Goal: Information Seeking & Learning: Learn about a topic

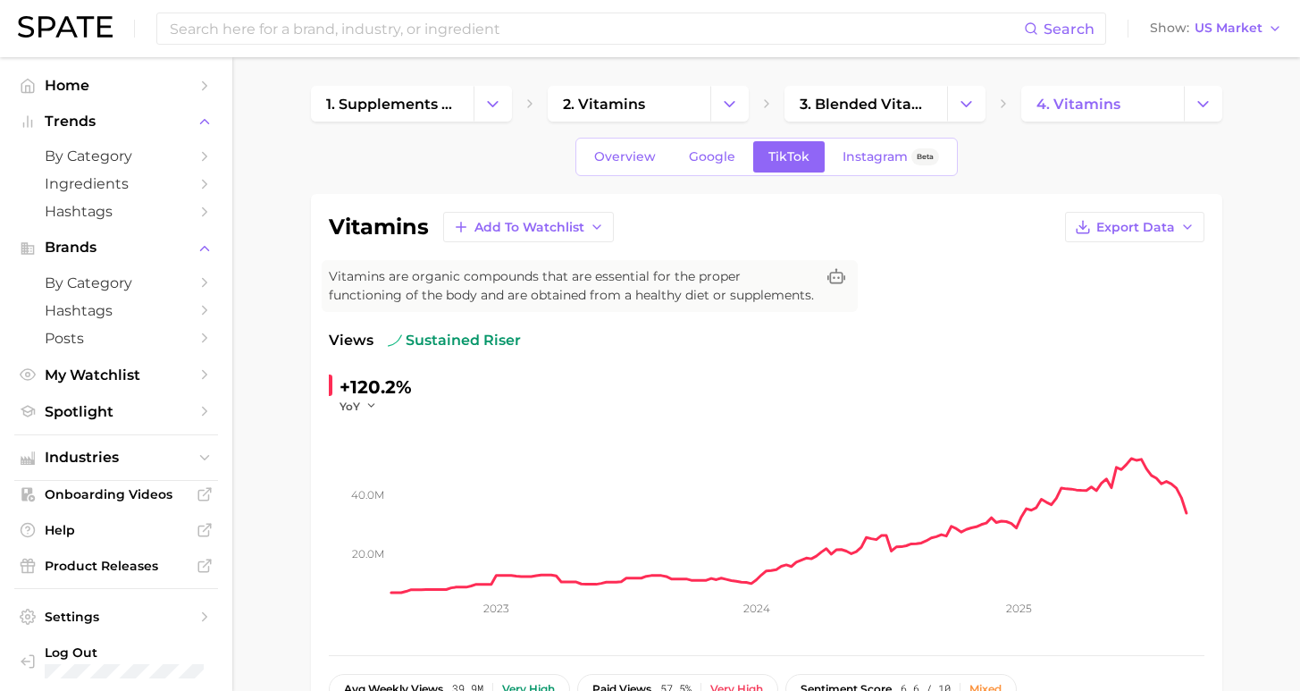
scroll to position [95, 0]
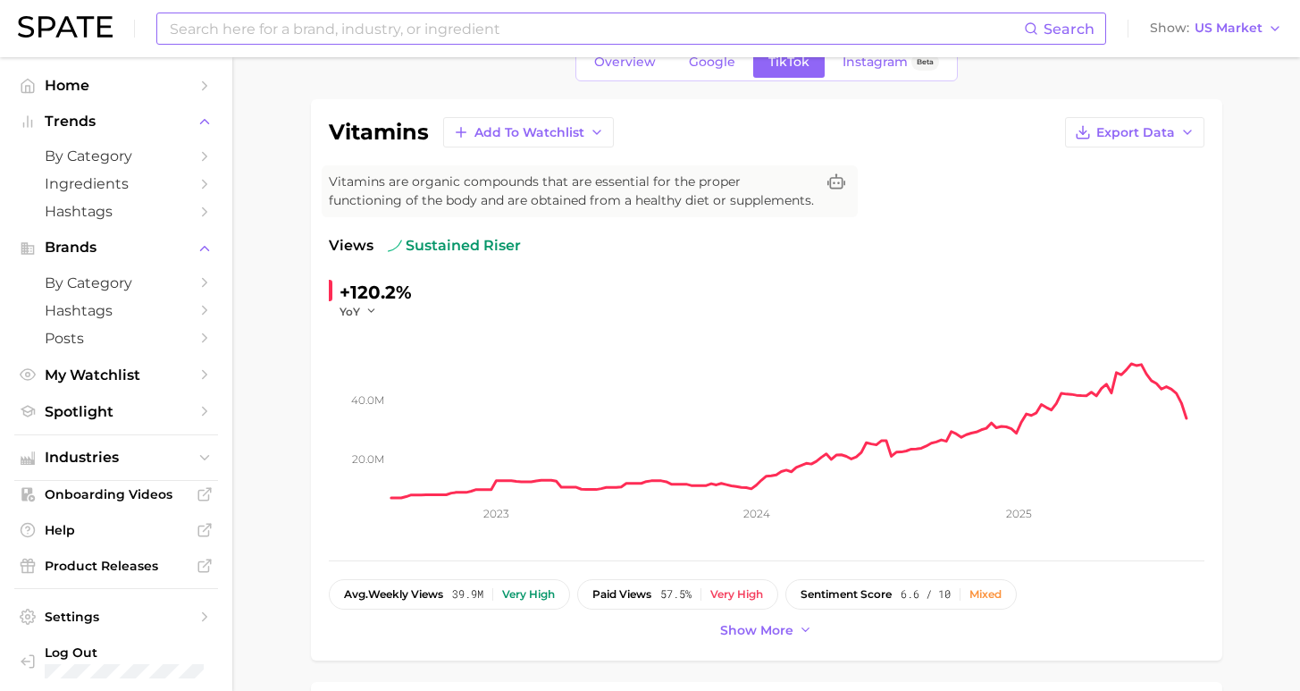
click at [248, 39] on input at bounding box center [596, 28] width 856 height 30
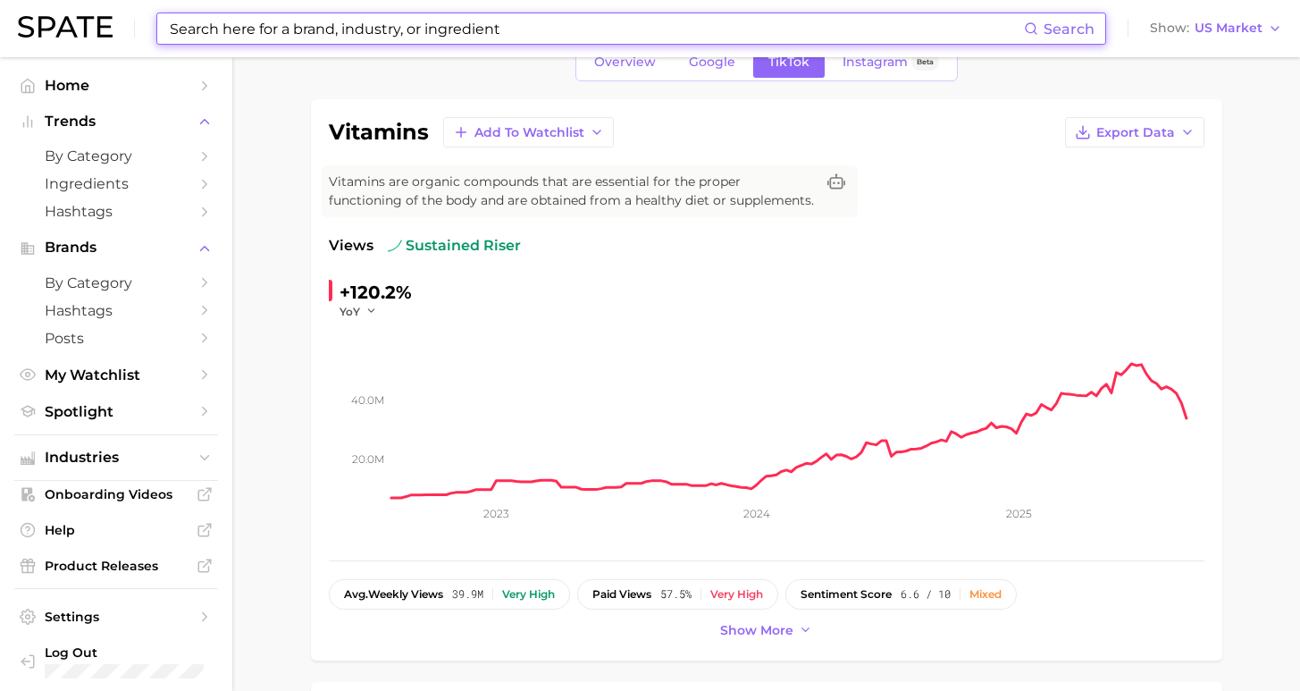
click at [251, 29] on input at bounding box center [596, 28] width 856 height 30
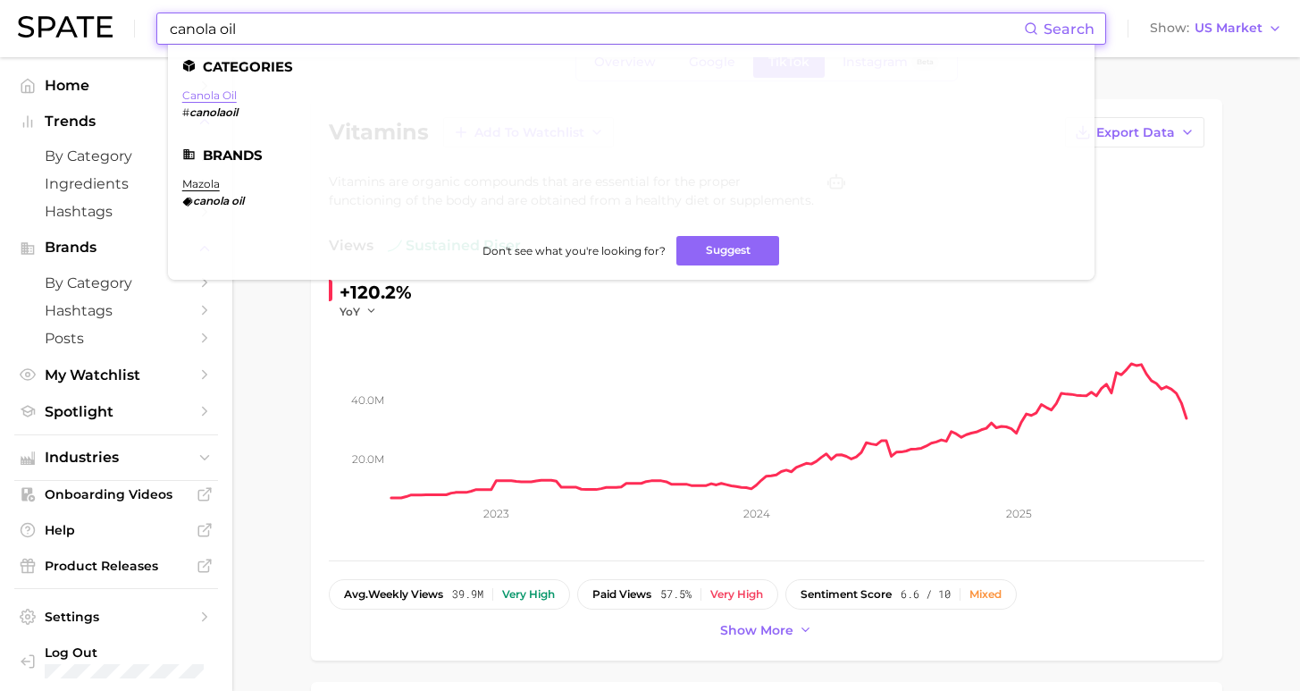
type input "canola oil"
drag, startPoint x: 189, startPoint y: 93, endPoint x: 667, endPoint y: 135, distance: 479.1
click at [189, 94] on link "canola oil" at bounding box center [209, 94] width 55 height 13
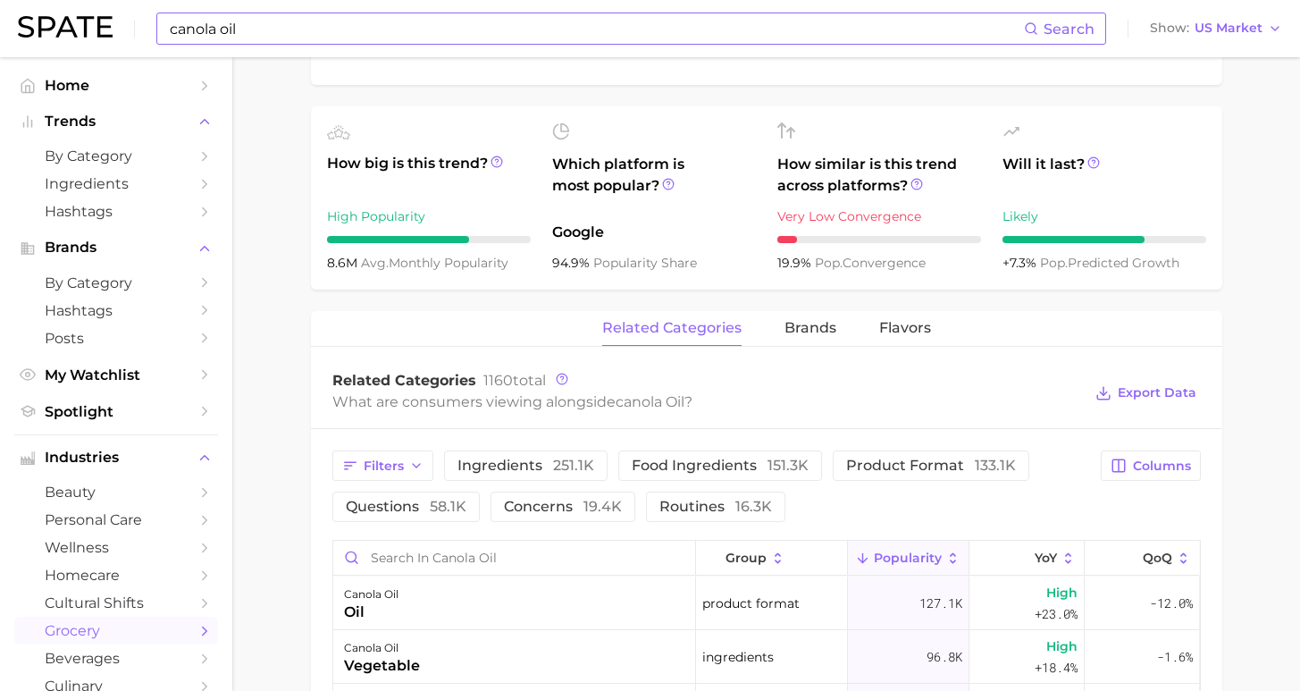
scroll to position [778, 0]
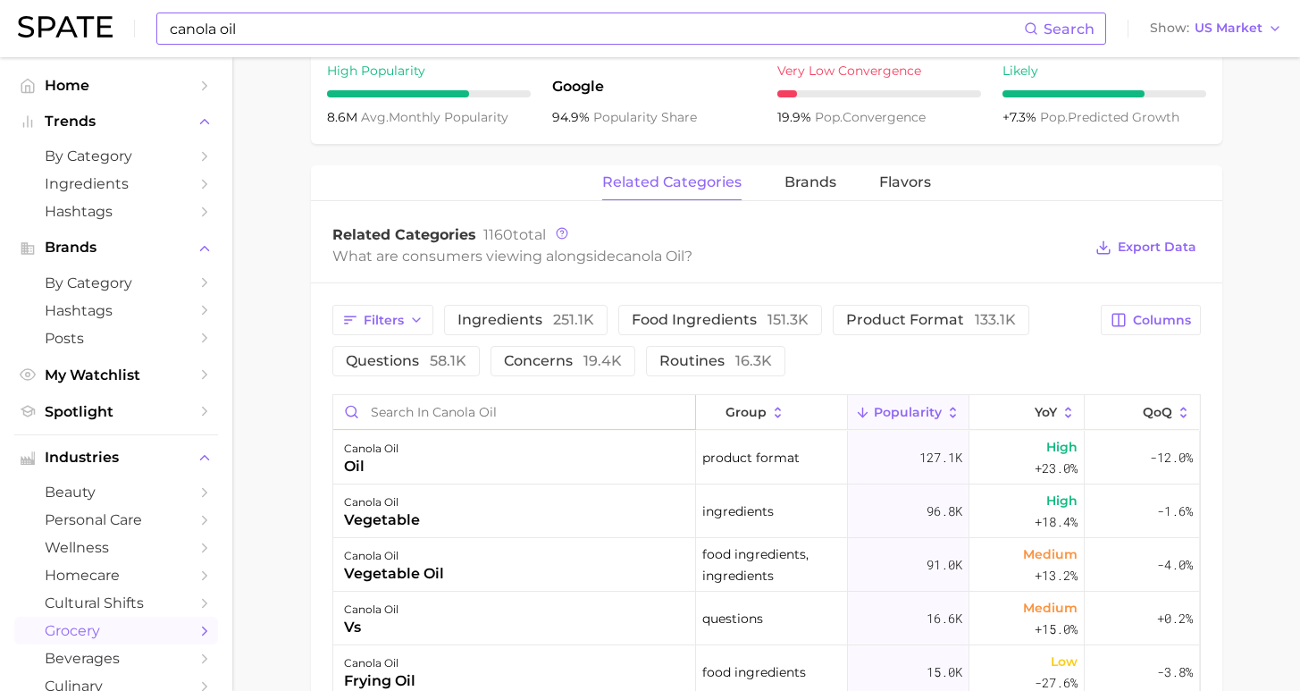
click at [520, 415] on input "Search in canola oil" at bounding box center [514, 412] width 362 height 34
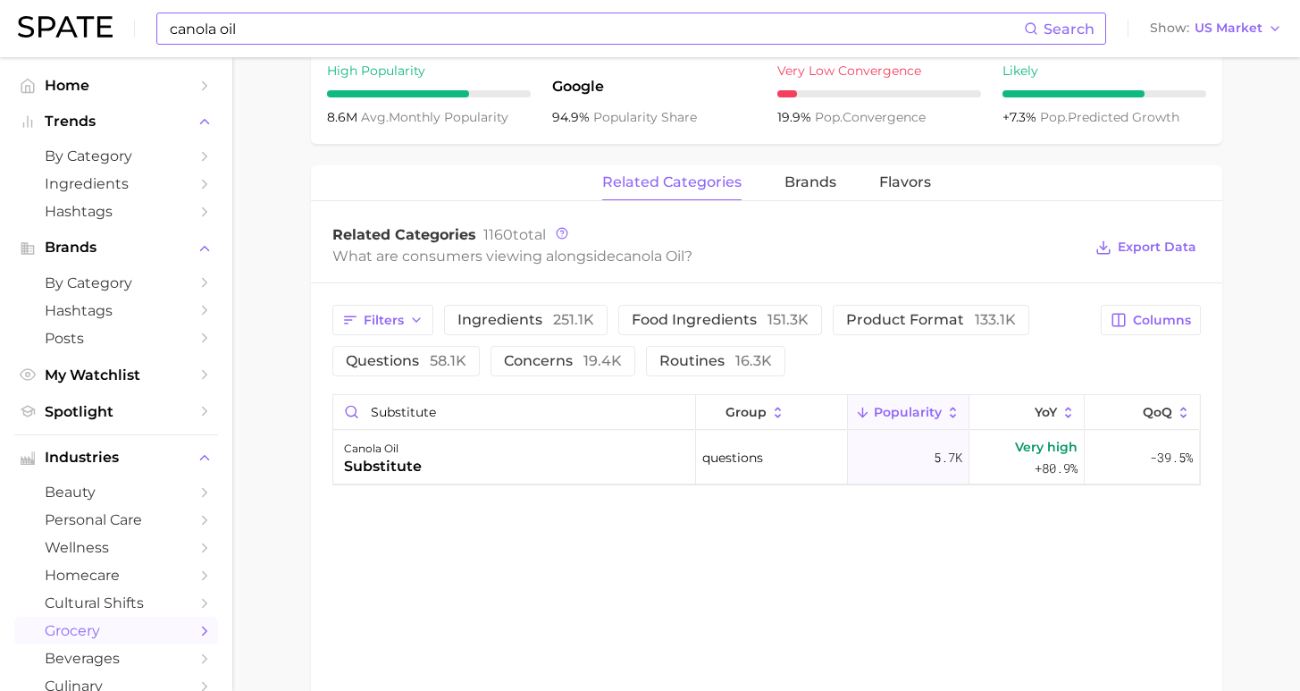
scroll to position [0, 0]
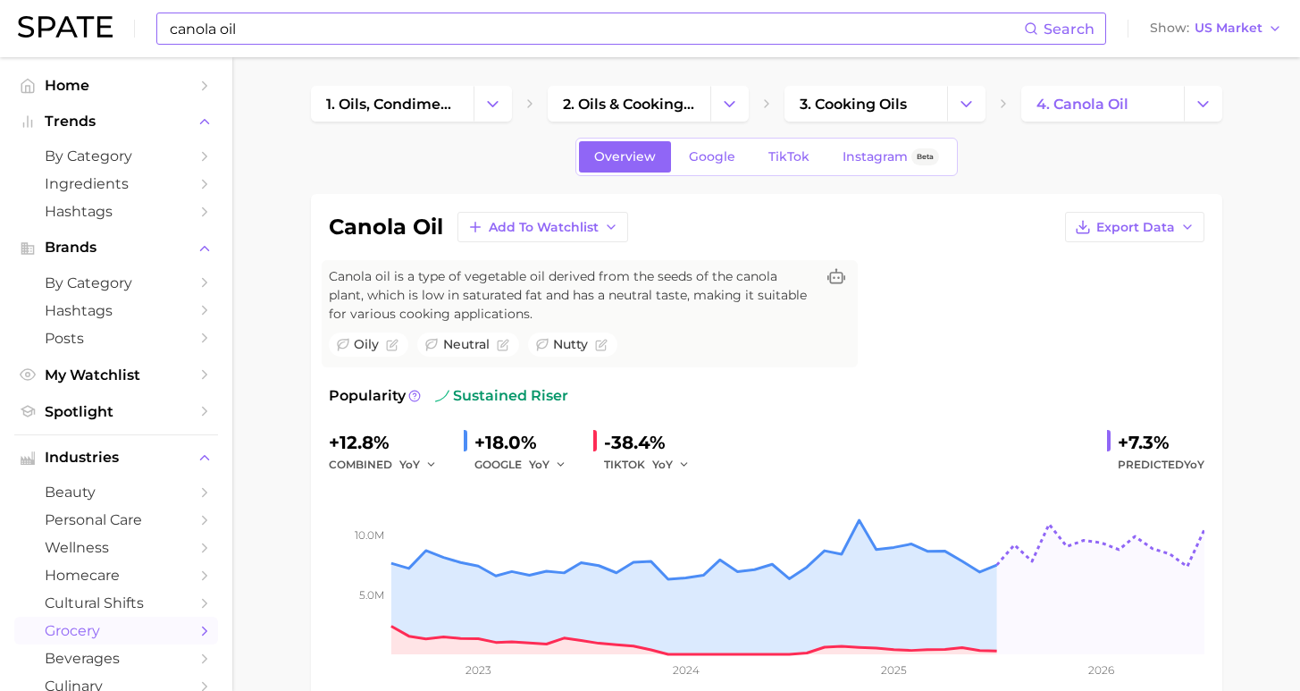
type input "substitute"
click at [714, 164] on link "Google" at bounding box center [712, 156] width 77 height 31
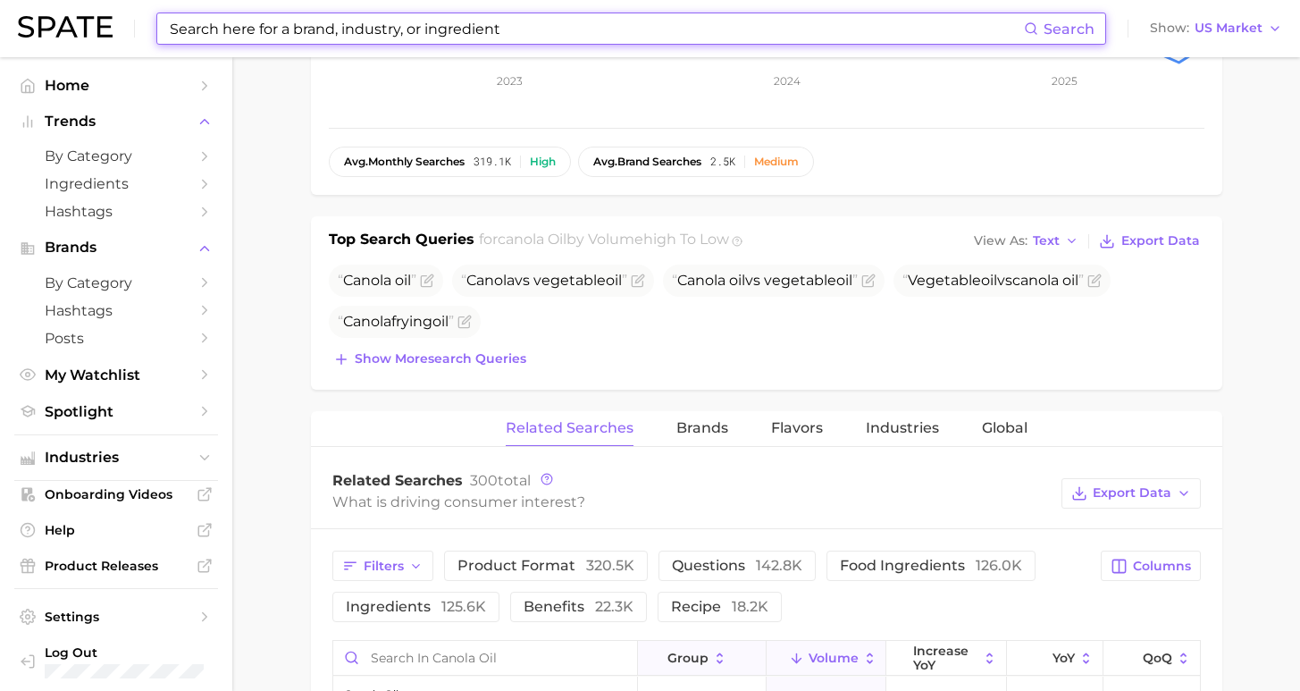
scroll to position [912, 0]
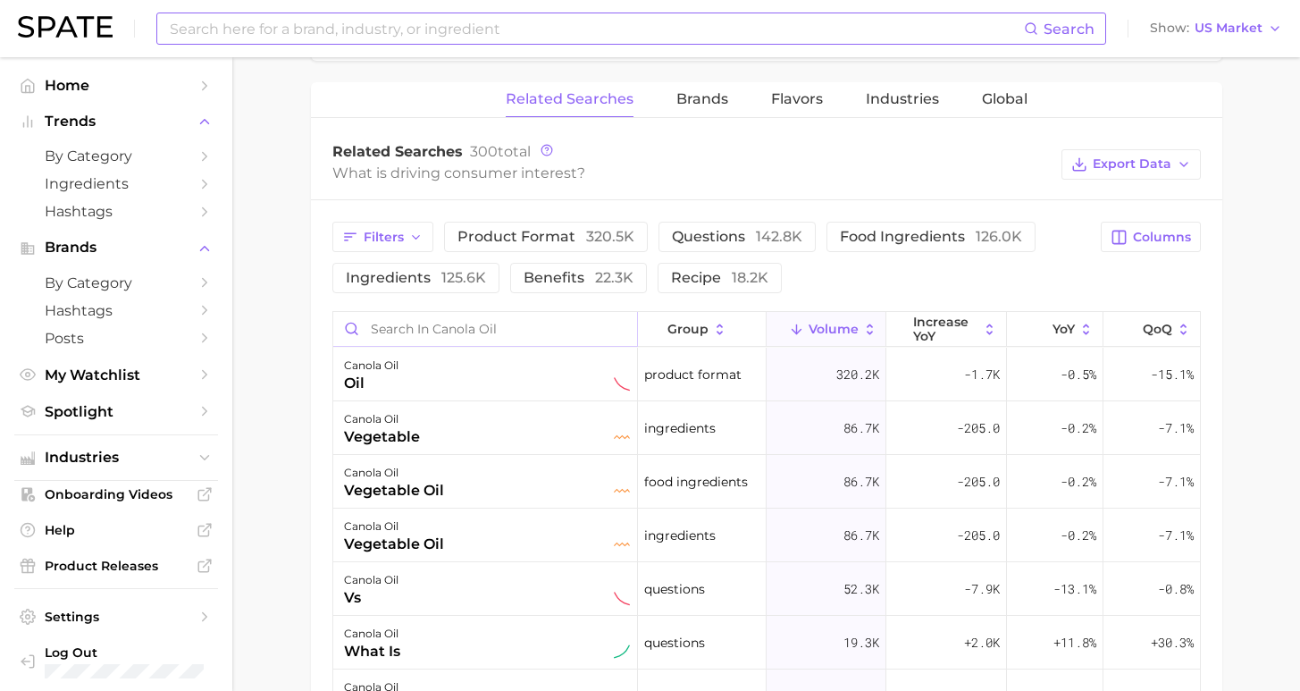
click at [491, 315] on input "Search in canola oil" at bounding box center [485, 329] width 304 height 34
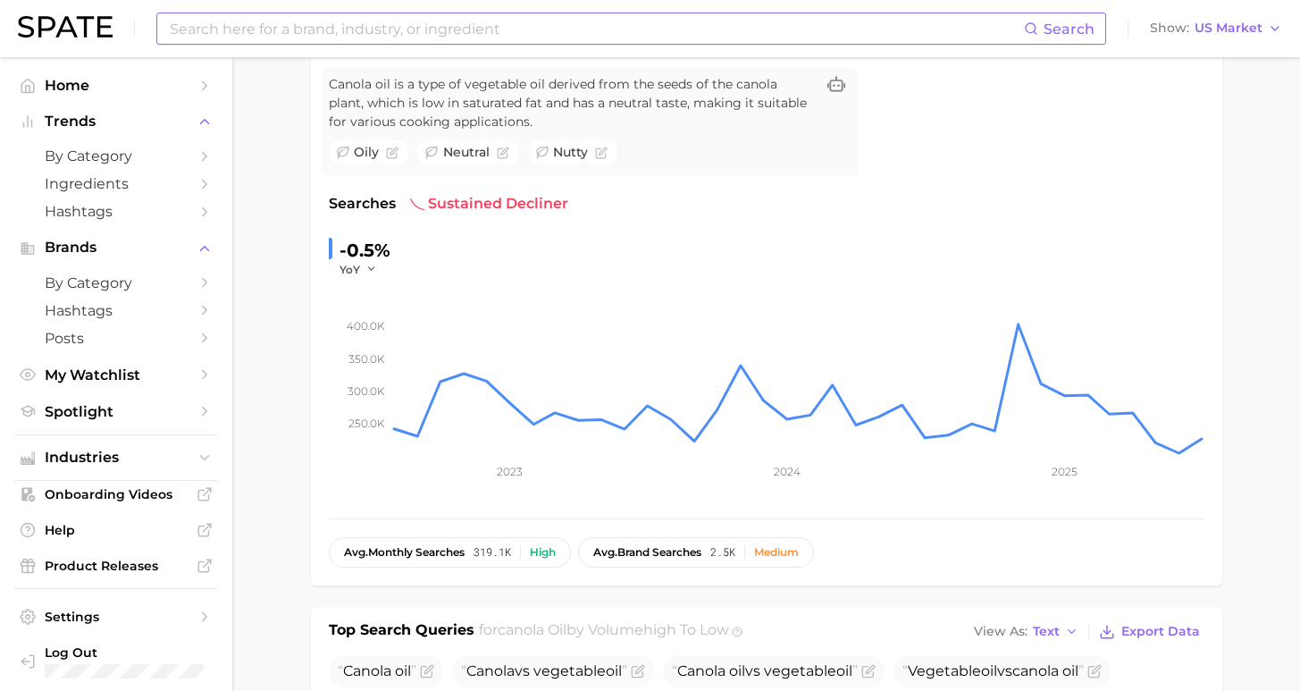
scroll to position [0, 0]
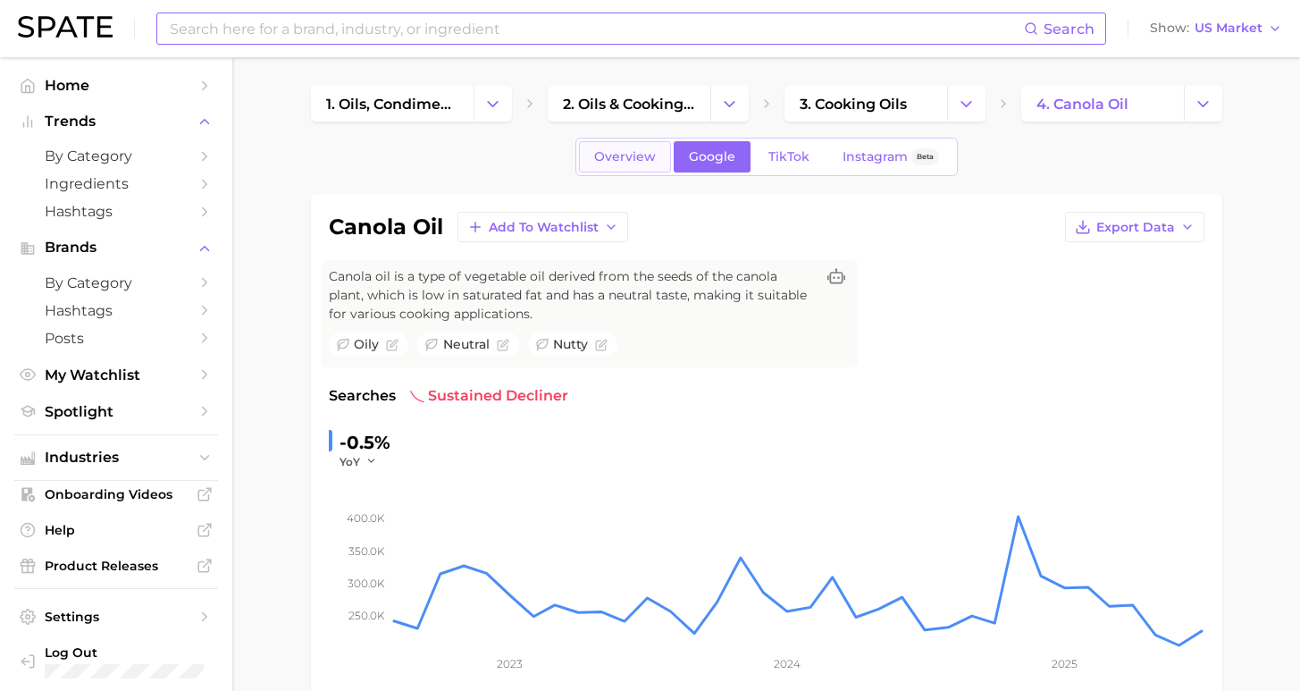
type input "subs"
click at [646, 163] on span "Overview" at bounding box center [625, 156] width 62 height 15
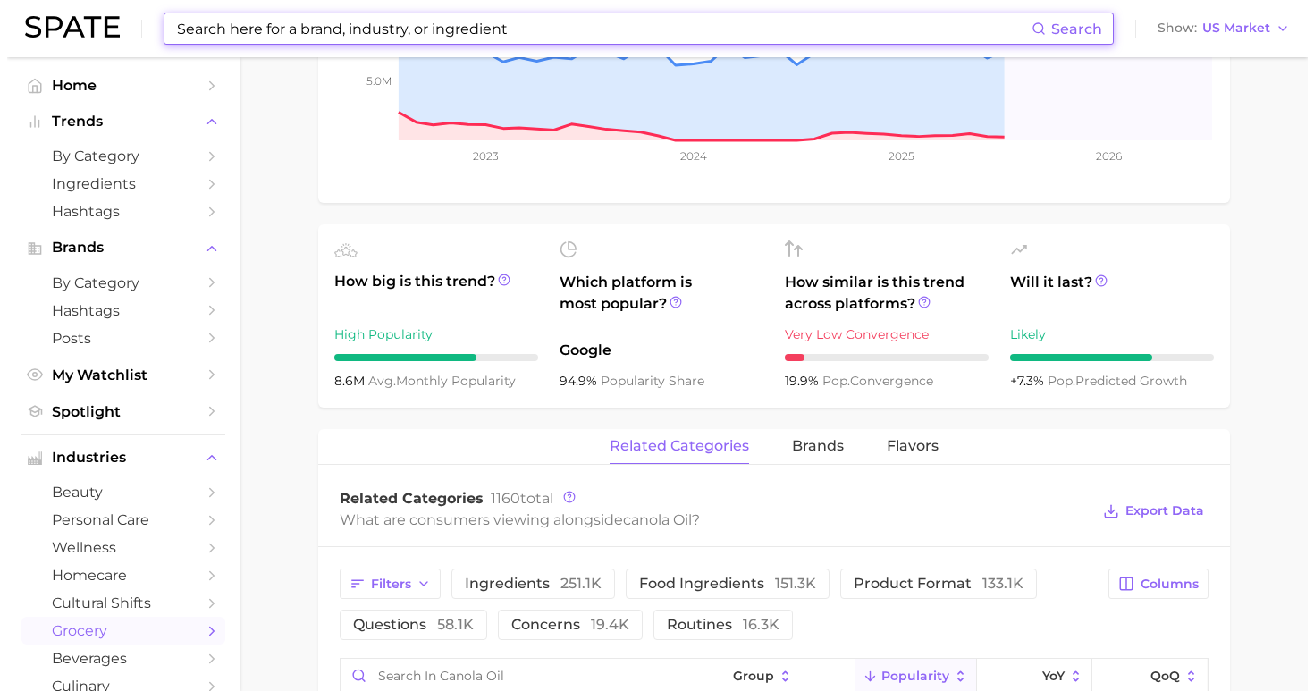
scroll to position [851, 0]
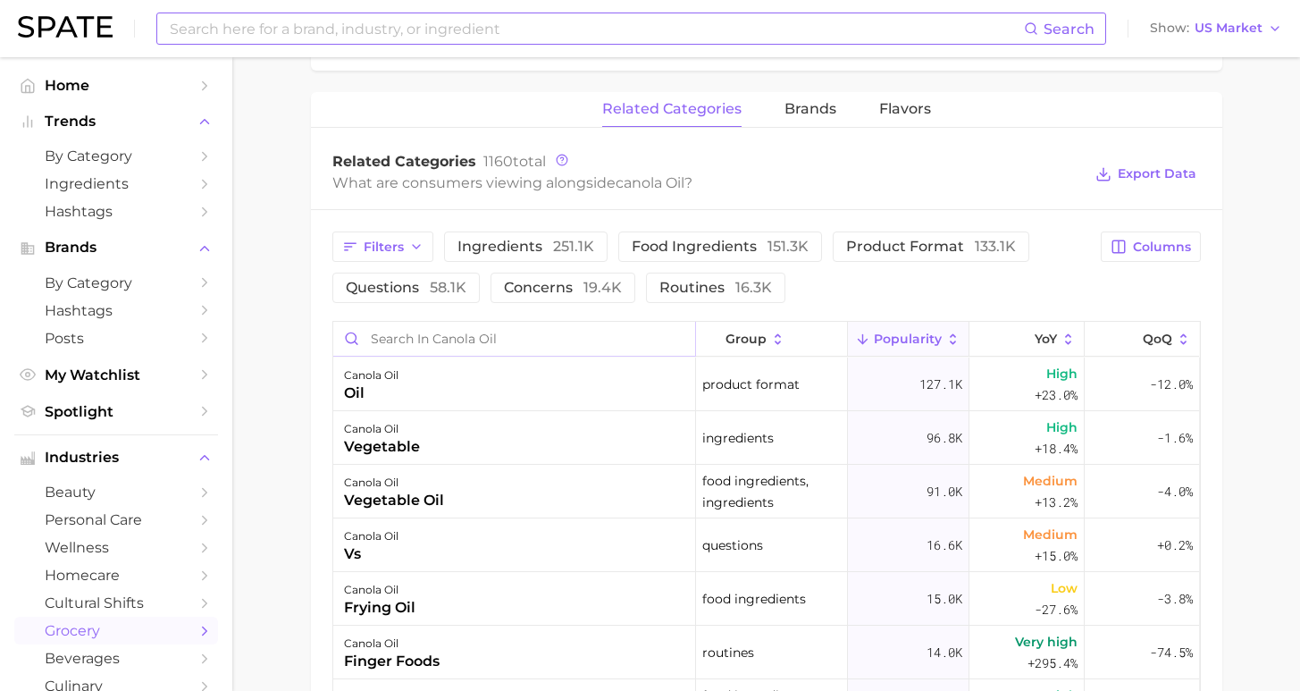
click at [492, 343] on input "Search in canola oil" at bounding box center [514, 339] width 362 height 34
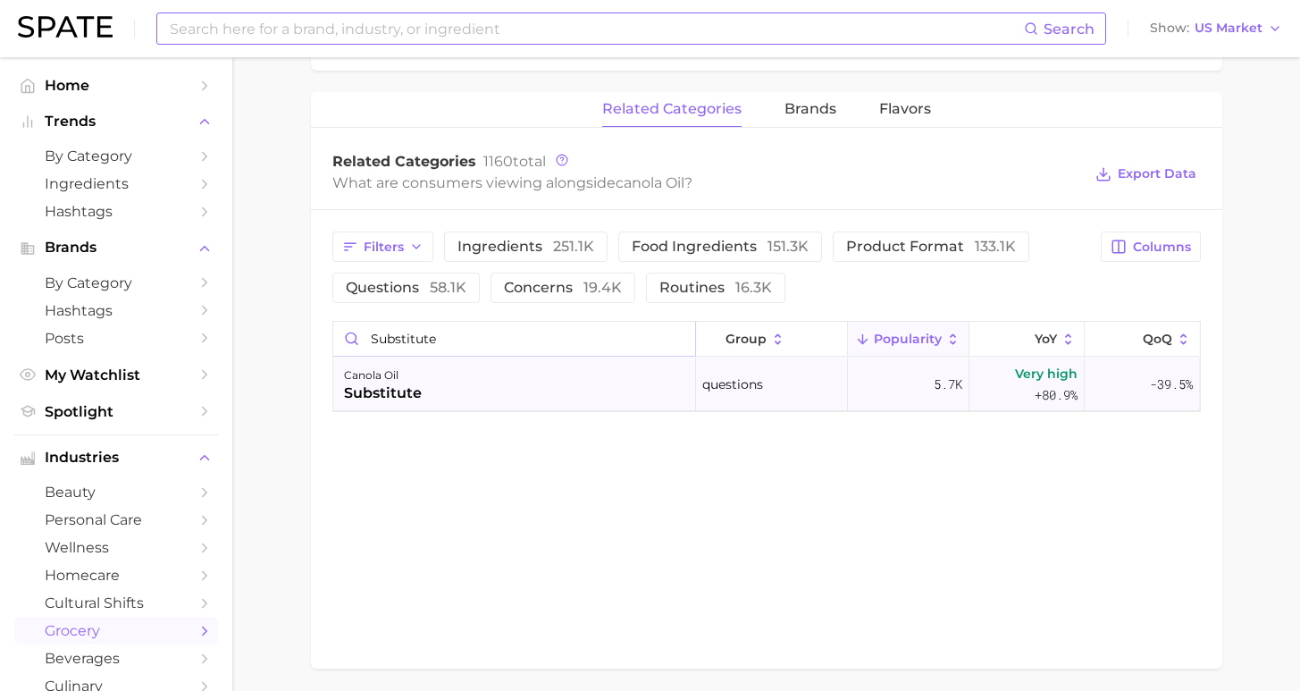
type input "substitute"
click at [475, 386] on div "canola oil substitute" at bounding box center [514, 384] width 363 height 54
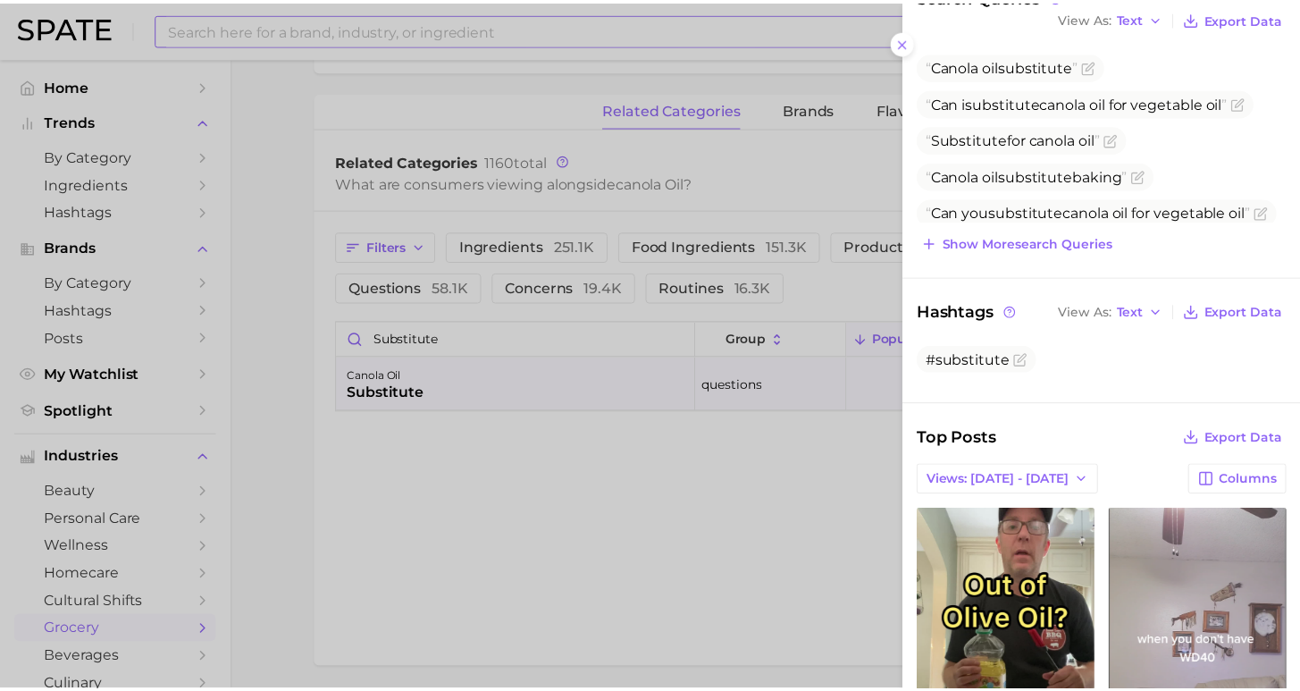
scroll to position [0, 0]
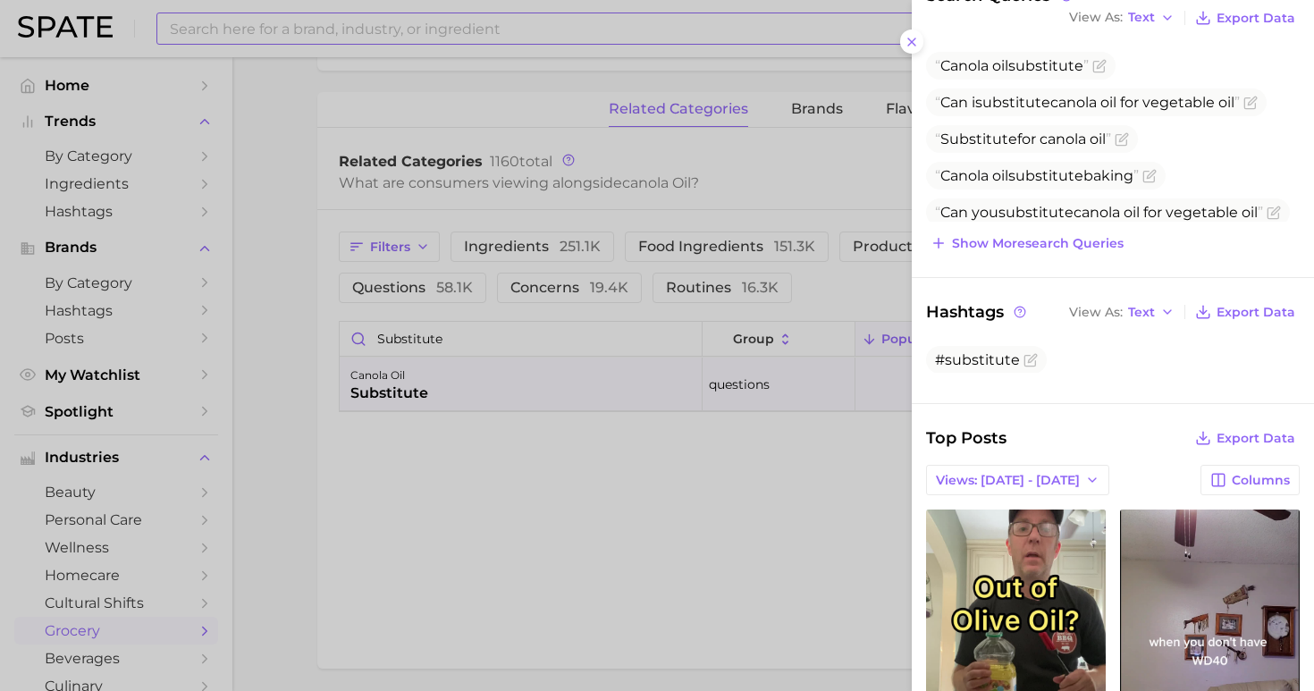
click at [645, 525] on div at bounding box center [657, 345] width 1314 height 691
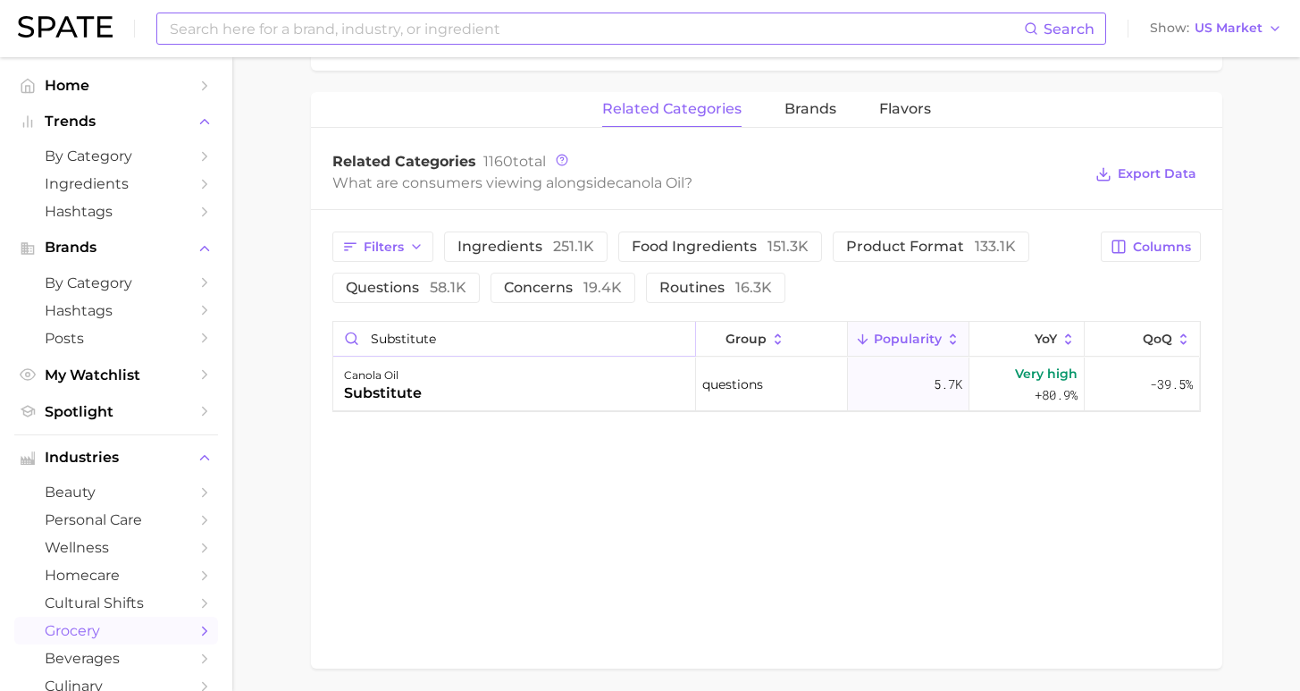
click at [653, 352] on input "substitute" at bounding box center [514, 339] width 362 height 34
click at [675, 338] on input "substitute" at bounding box center [514, 339] width 362 height 34
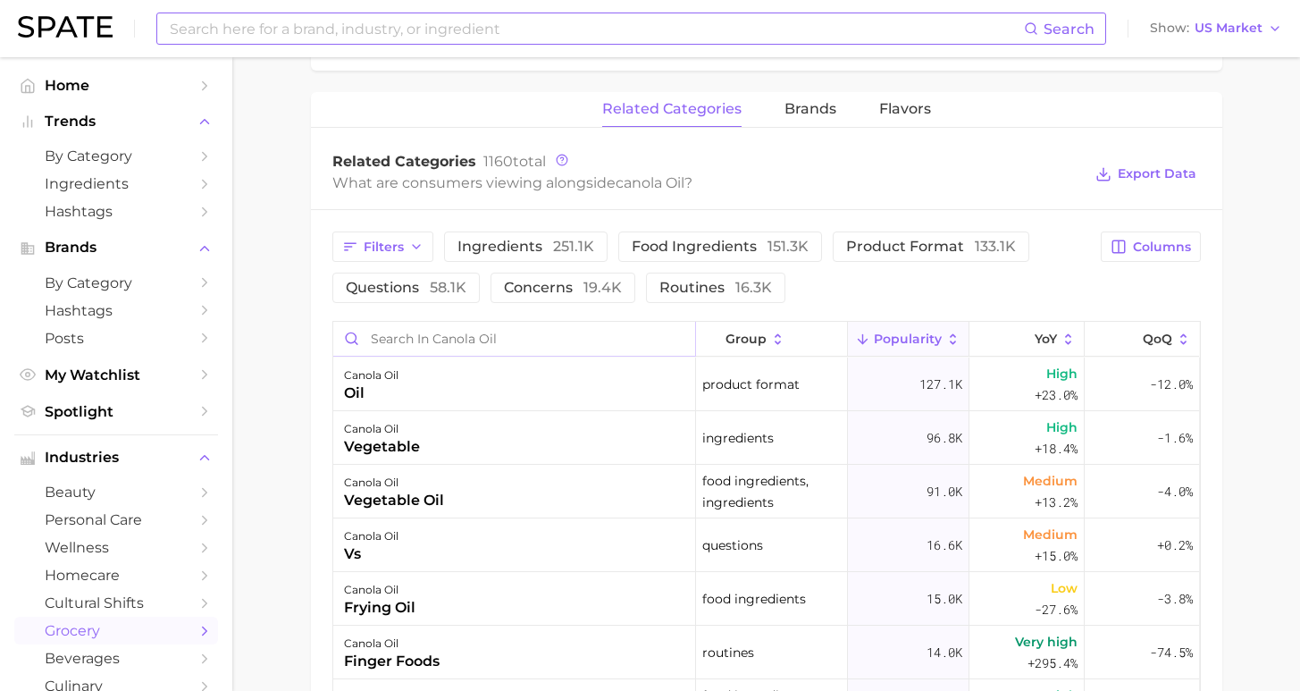
click at [597, 340] on input "Search in canola oil" at bounding box center [514, 339] width 362 height 34
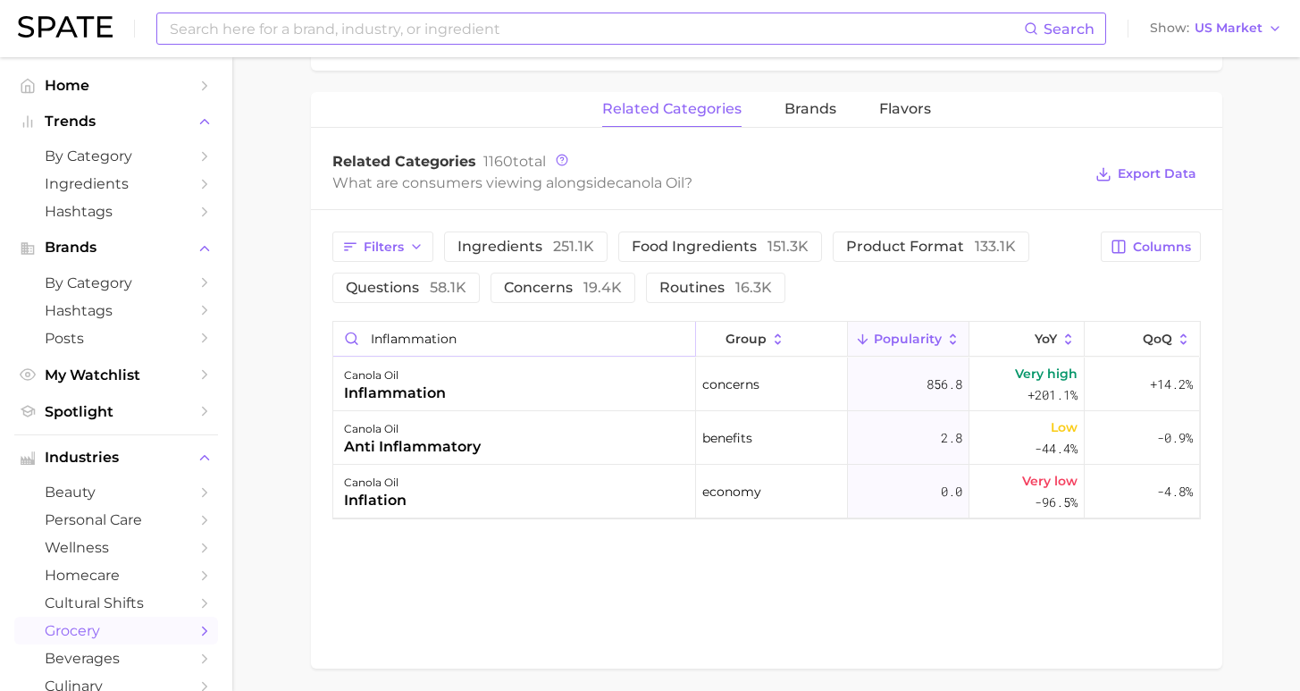
drag, startPoint x: 437, startPoint y: 332, endPoint x: 302, endPoint y: 315, distance: 136.0
type input "hormonal"
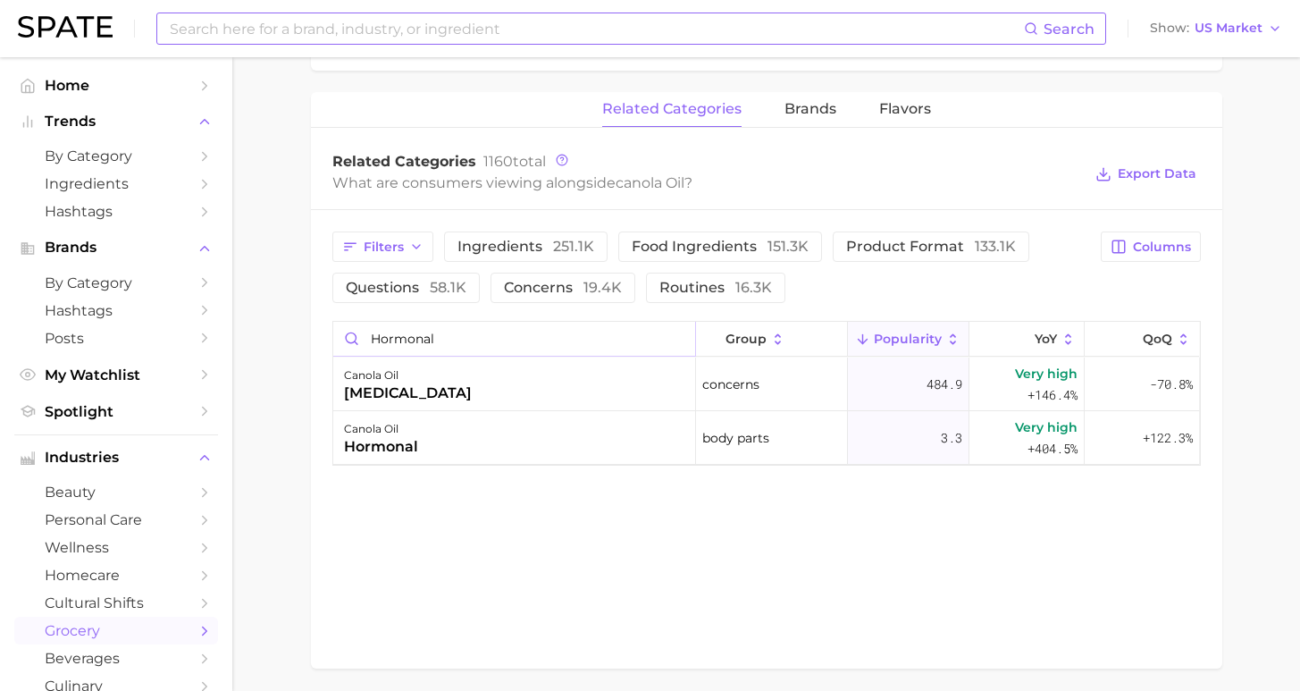
click at [681, 342] on input "hormonal" at bounding box center [514, 339] width 362 height 34
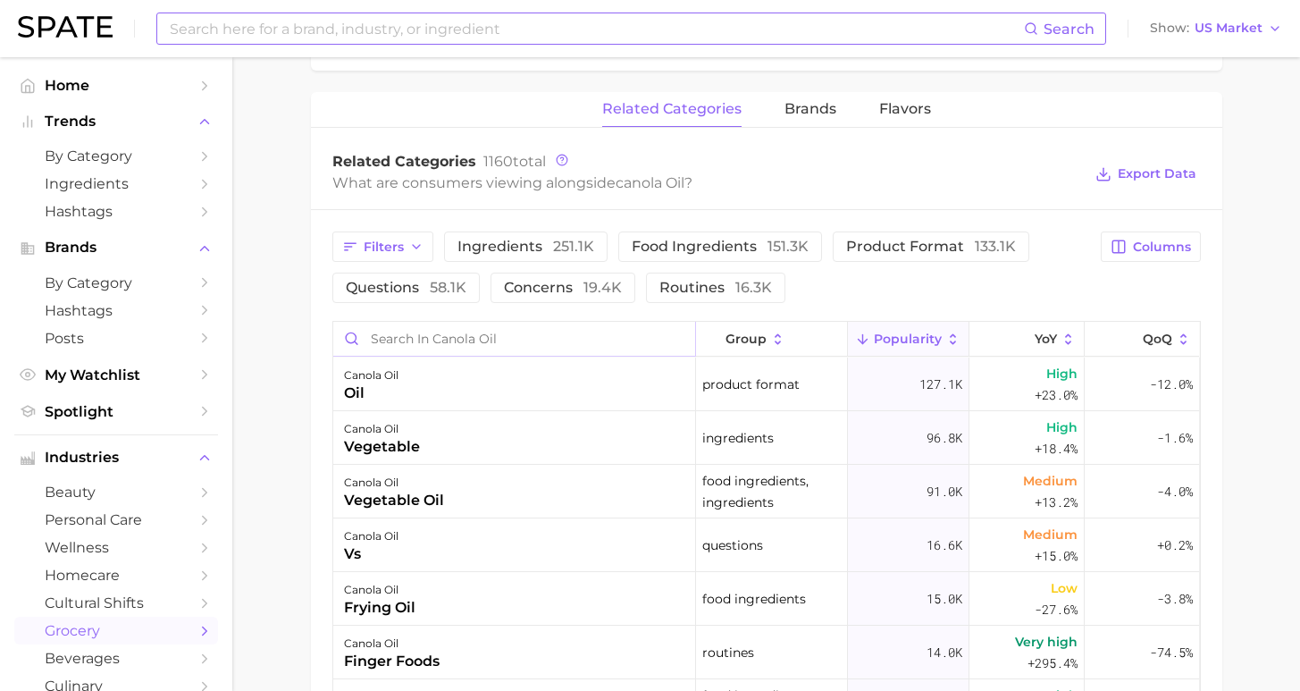
click at [584, 342] on input "Search in canola oil" at bounding box center [514, 339] width 362 height 34
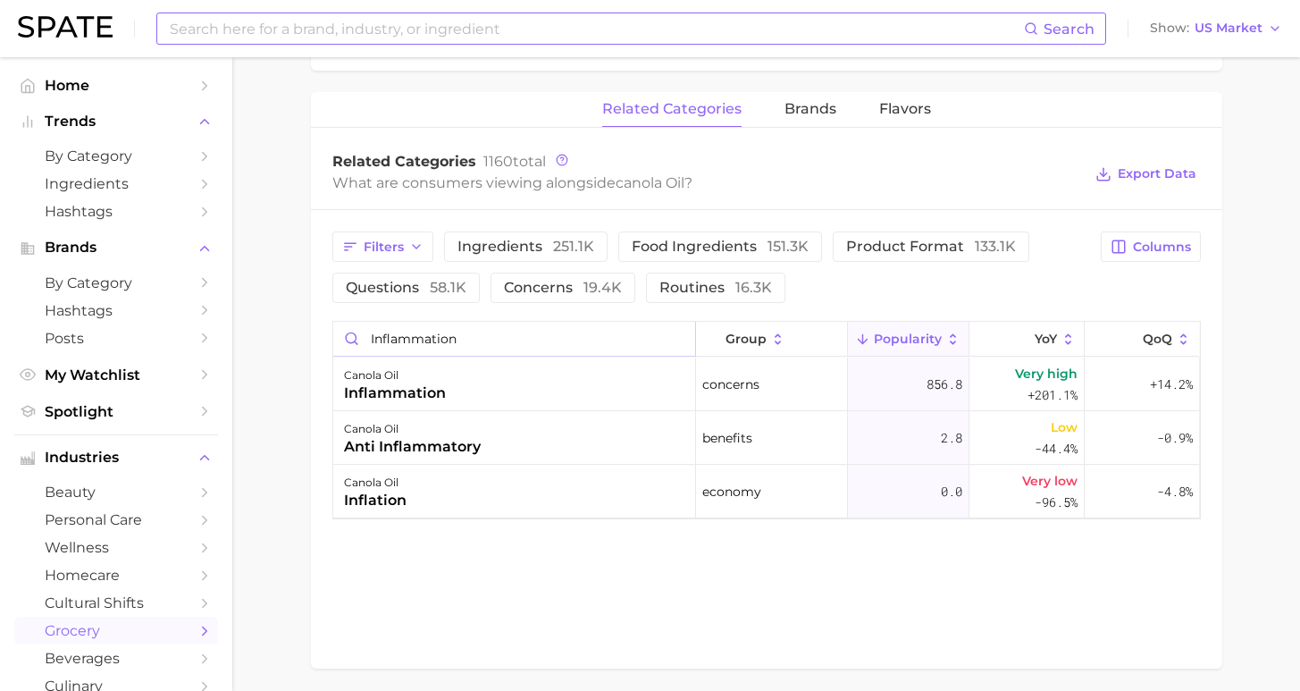
type input "inflammation"
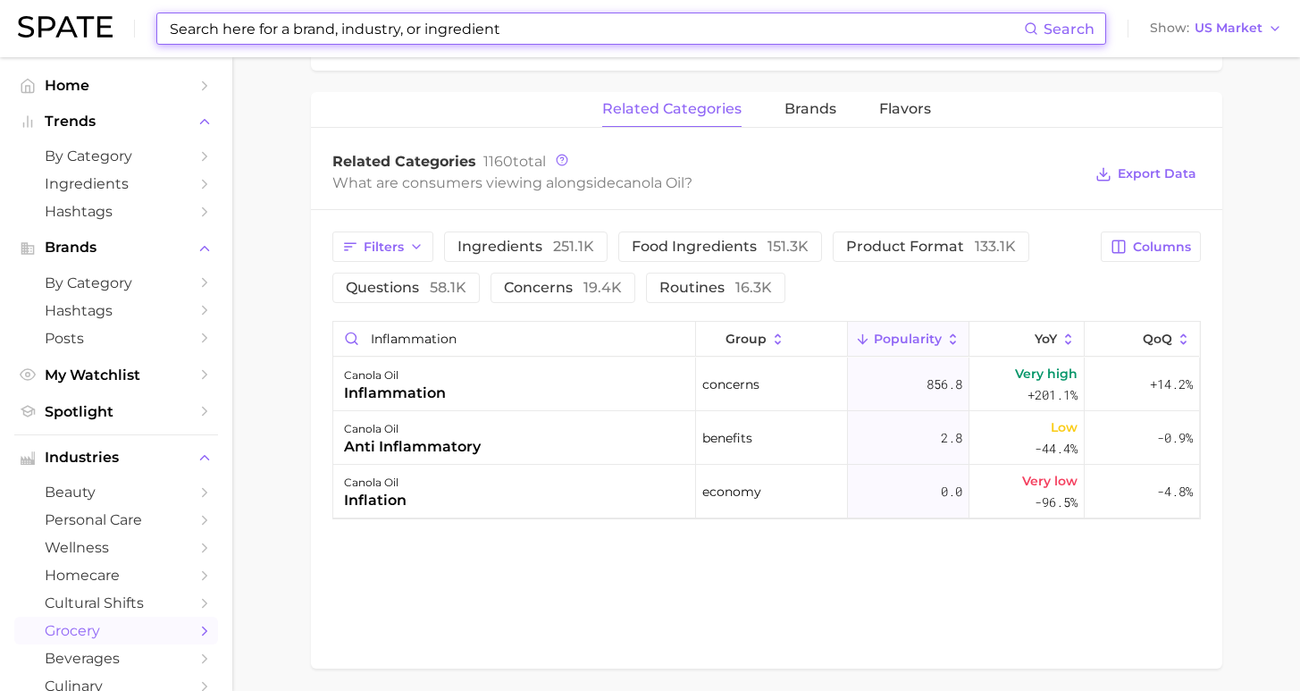
click at [368, 35] on input at bounding box center [596, 28] width 856 height 30
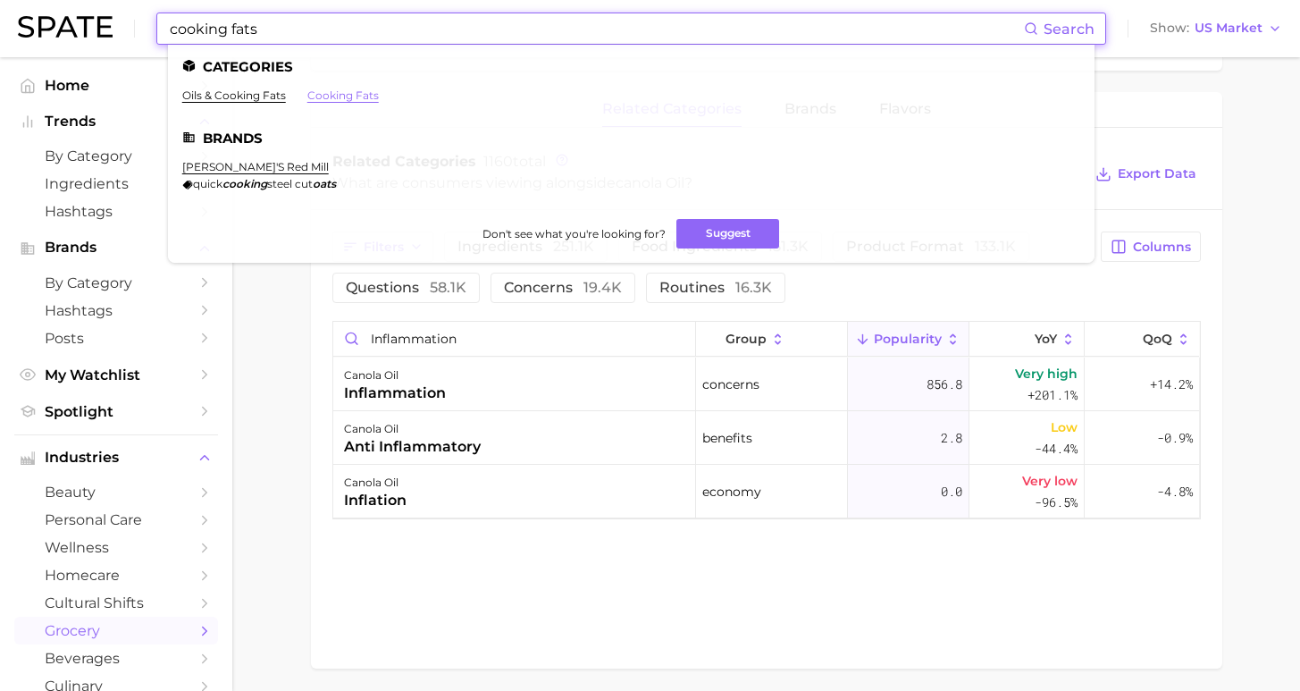
type input "cooking fats"
click at [332, 89] on link "cooking fats" at bounding box center [342, 94] width 71 height 13
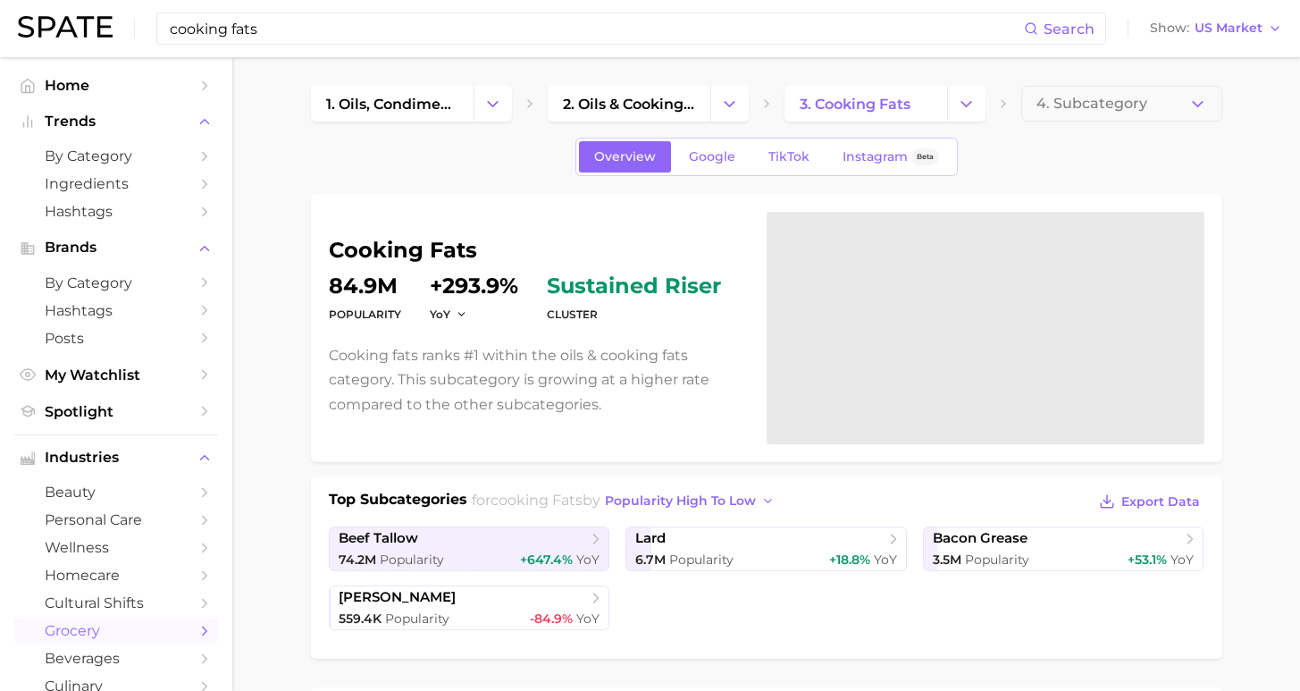
drag, startPoint x: 280, startPoint y: 28, endPoint x: 51, endPoint y: -4, distance: 230.9
click at [51, 0] on html "cooking fats Search Show US Market Home Trends by Category Ingredients Hashtags…" at bounding box center [650, 345] width 1300 height 691
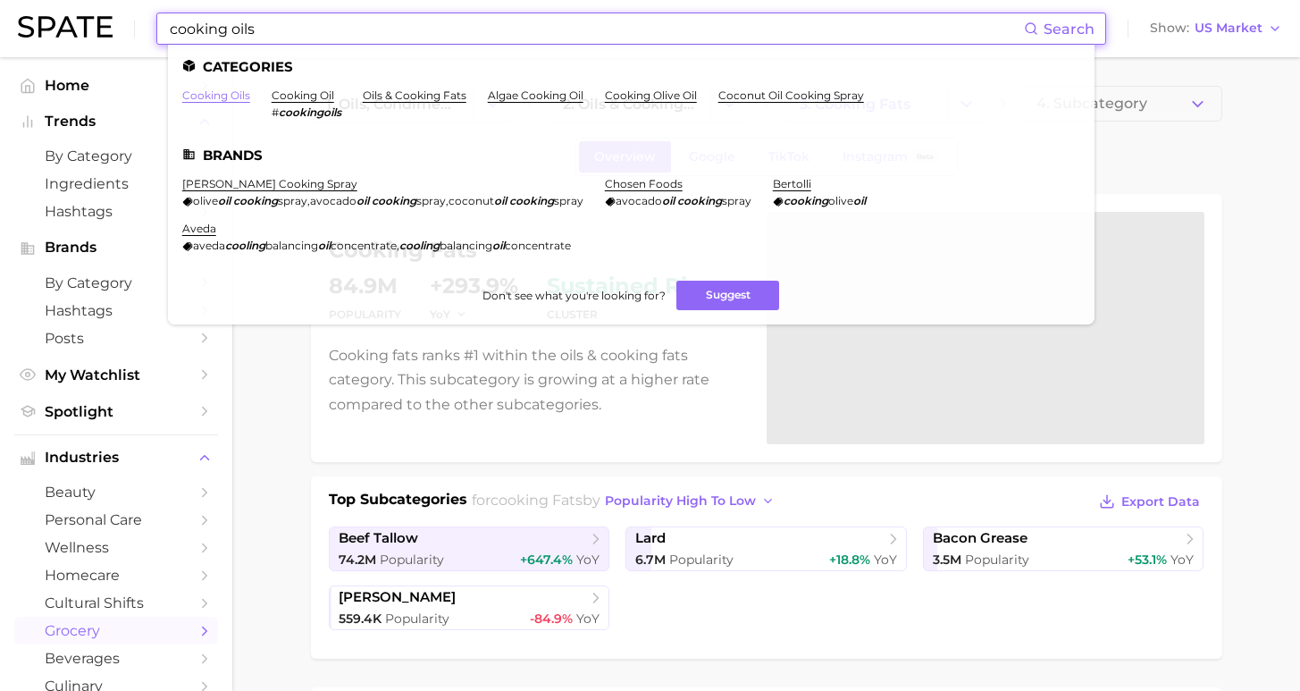
type input "cooking oils"
click at [212, 92] on link "cooking oils" at bounding box center [216, 94] width 68 height 13
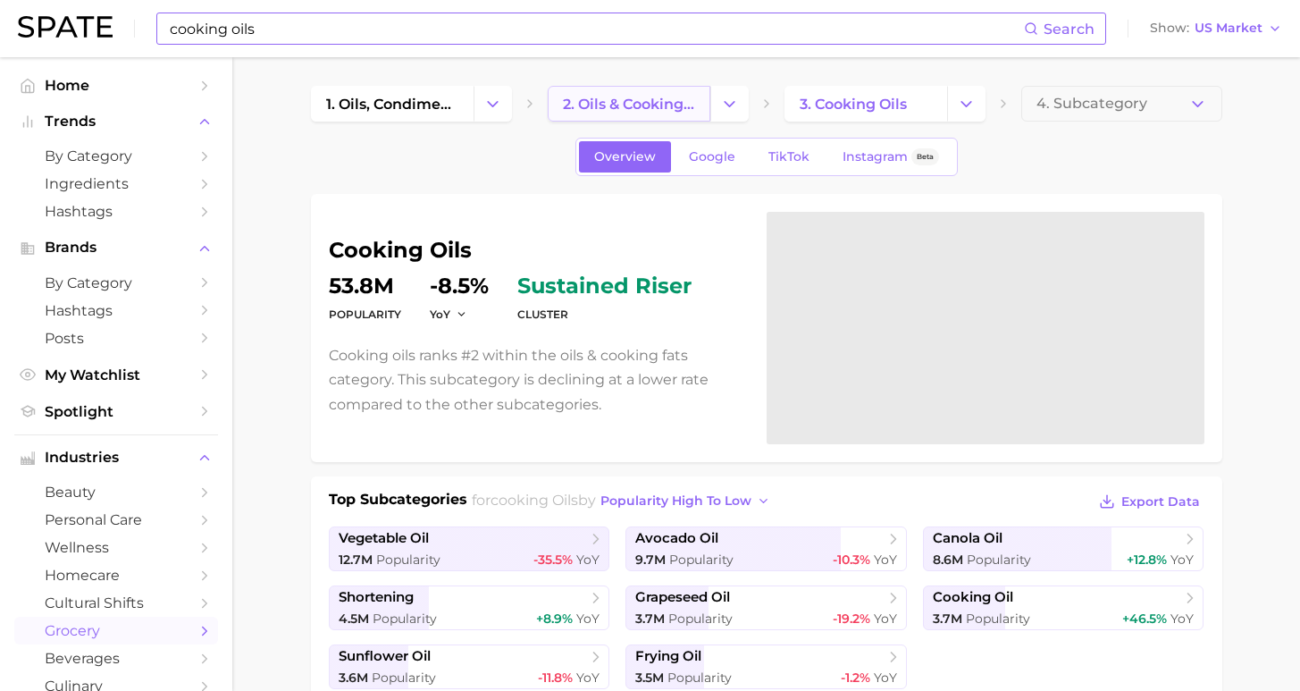
click at [626, 105] on span "2. oils & cooking fats" at bounding box center [629, 104] width 132 height 17
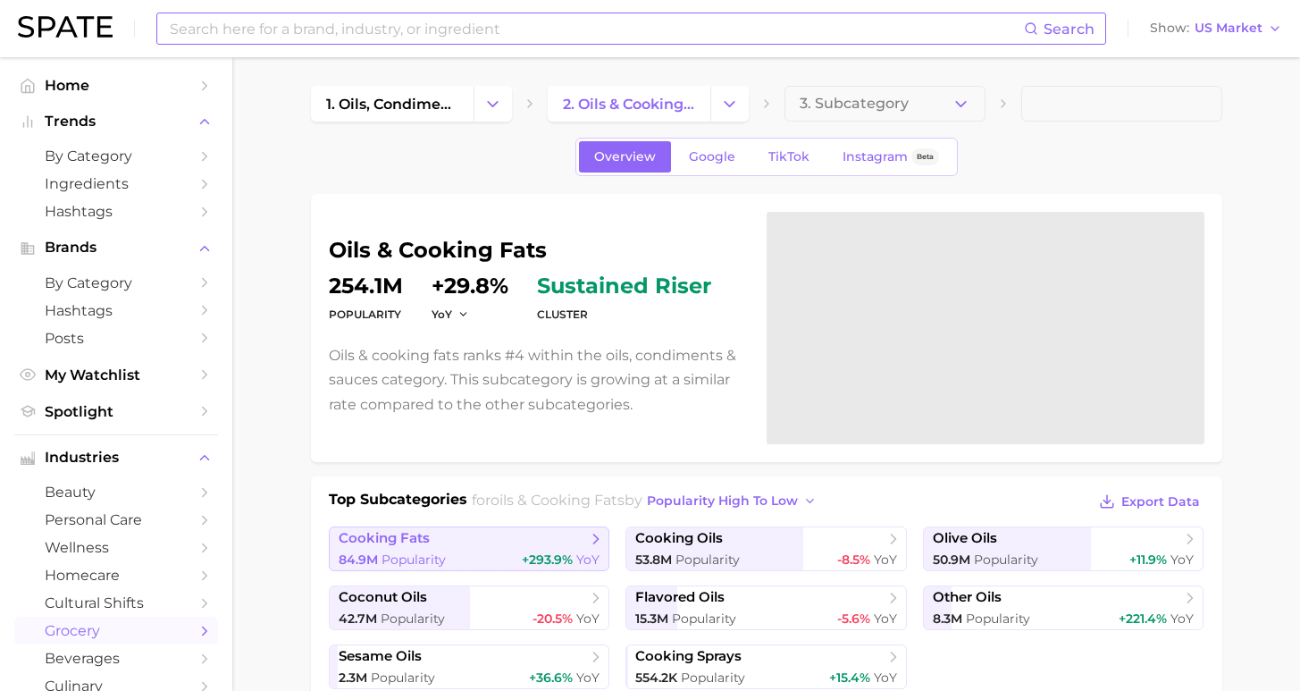
click at [504, 555] on div "84.9m Popularity +293.9% YoY" at bounding box center [470, 559] width 262 height 17
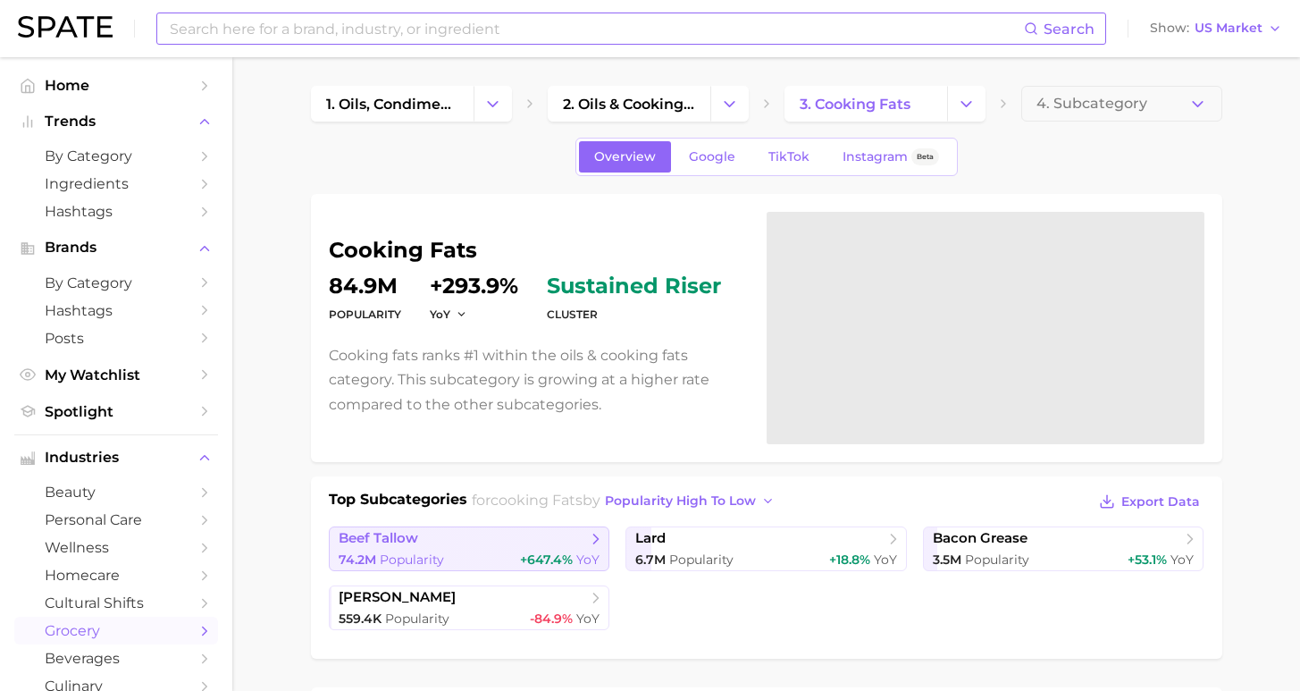
click at [425, 552] on span "Popularity" at bounding box center [412, 559] width 64 height 16
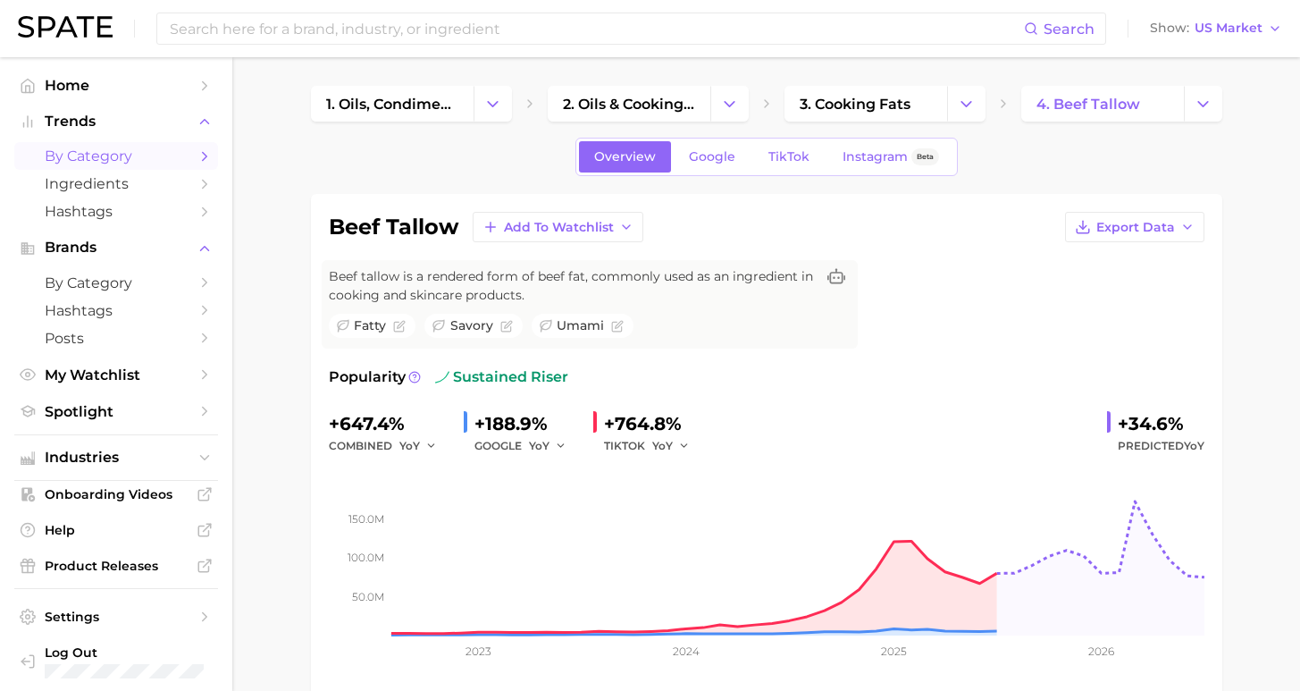
click at [108, 157] on span "by Category" at bounding box center [116, 155] width 143 height 17
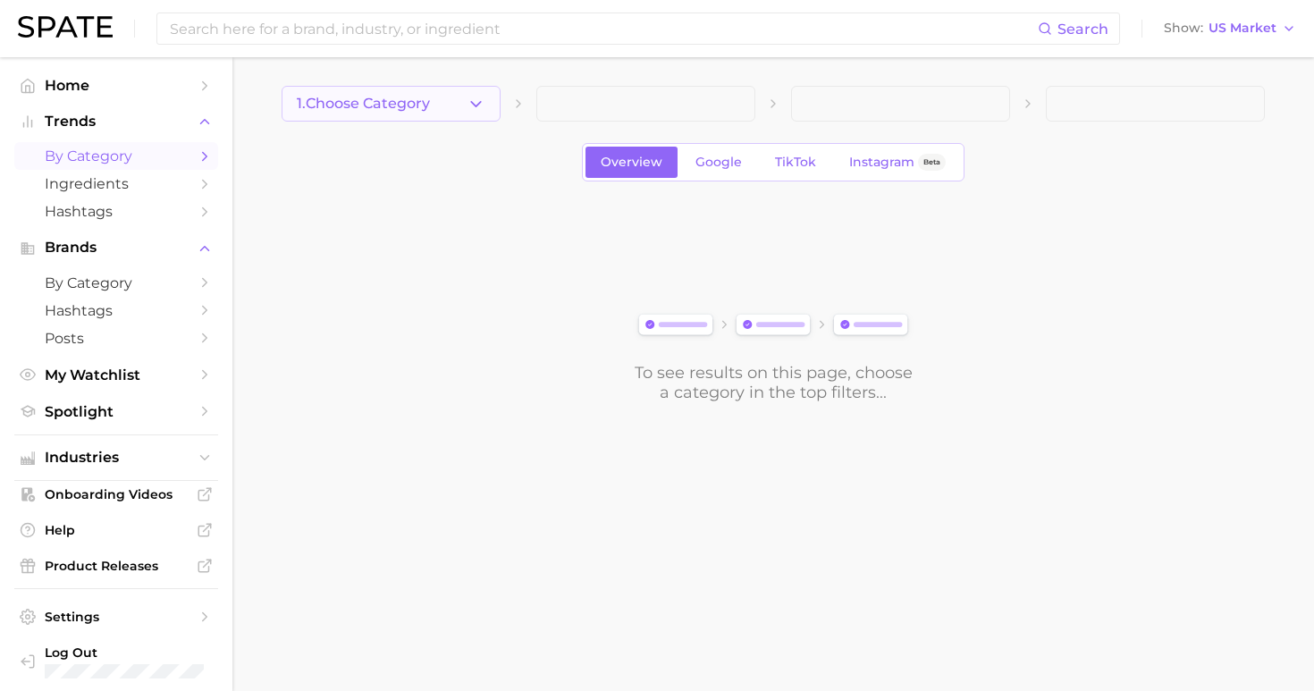
click at [423, 113] on button "1. Choose Category" at bounding box center [391, 104] width 219 height 36
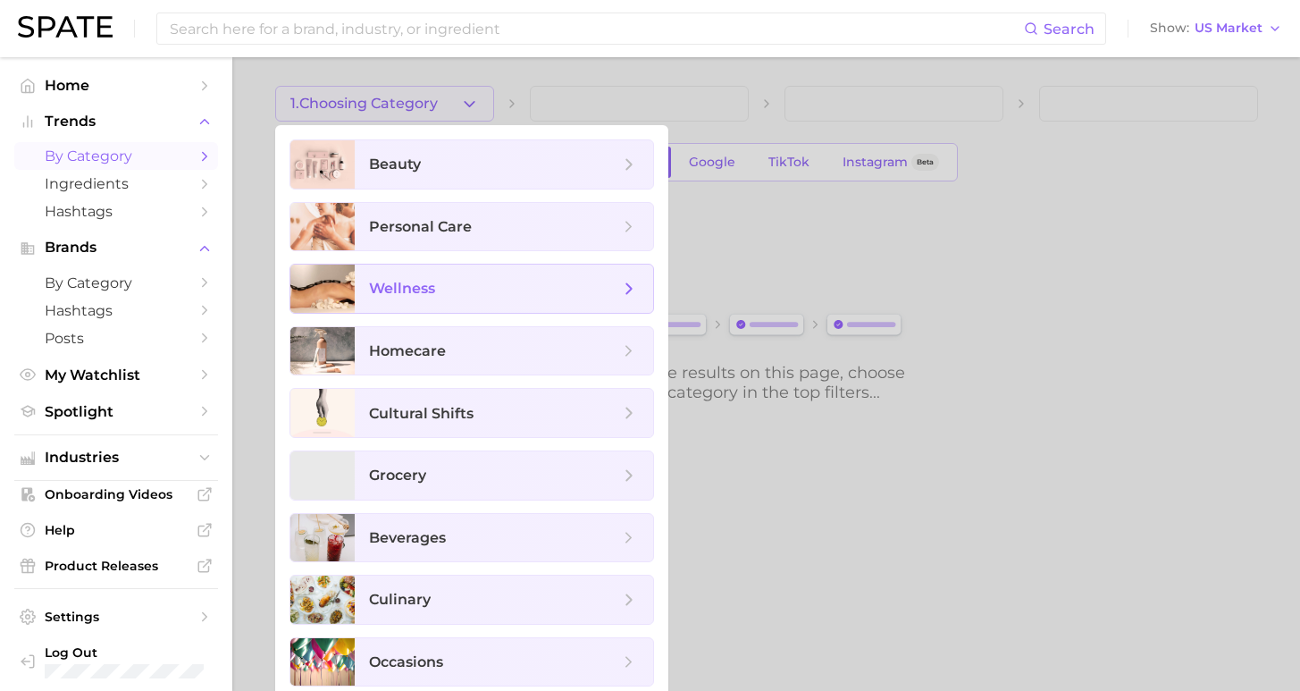
click at [458, 285] on span "wellness" at bounding box center [494, 289] width 250 height 20
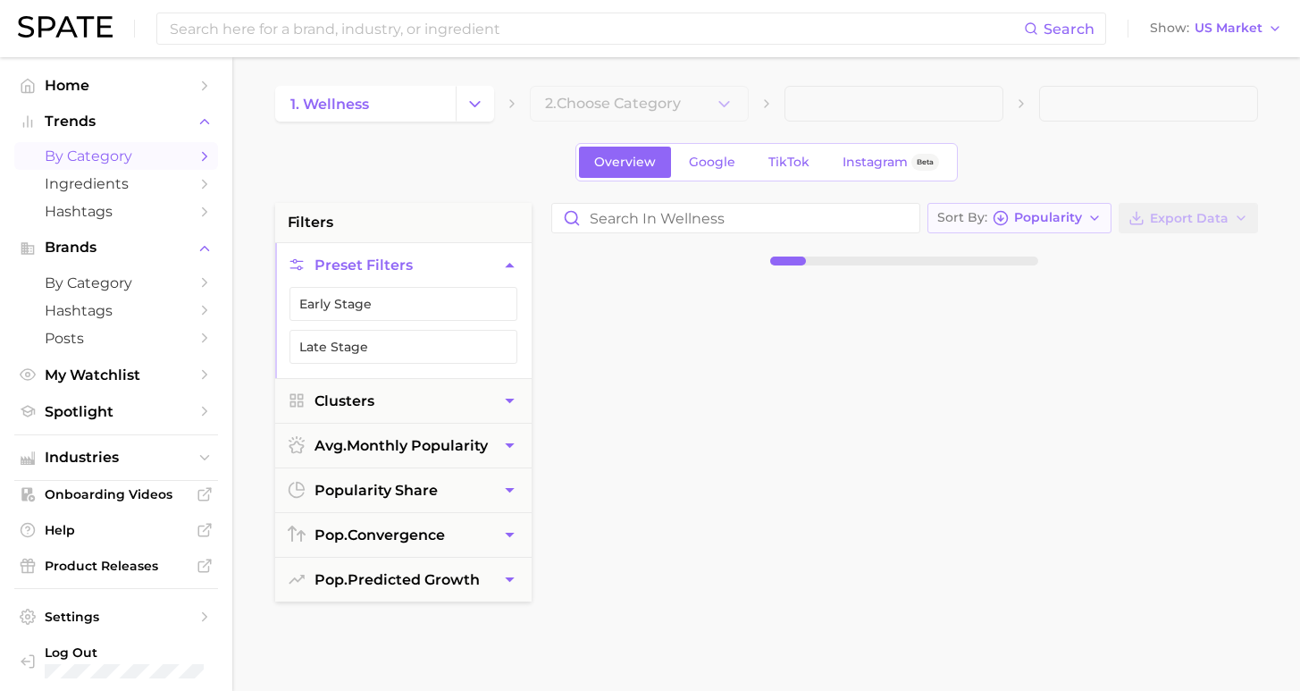
click at [1092, 212] on button "Sort By Popularity" at bounding box center [1020, 218] width 184 height 30
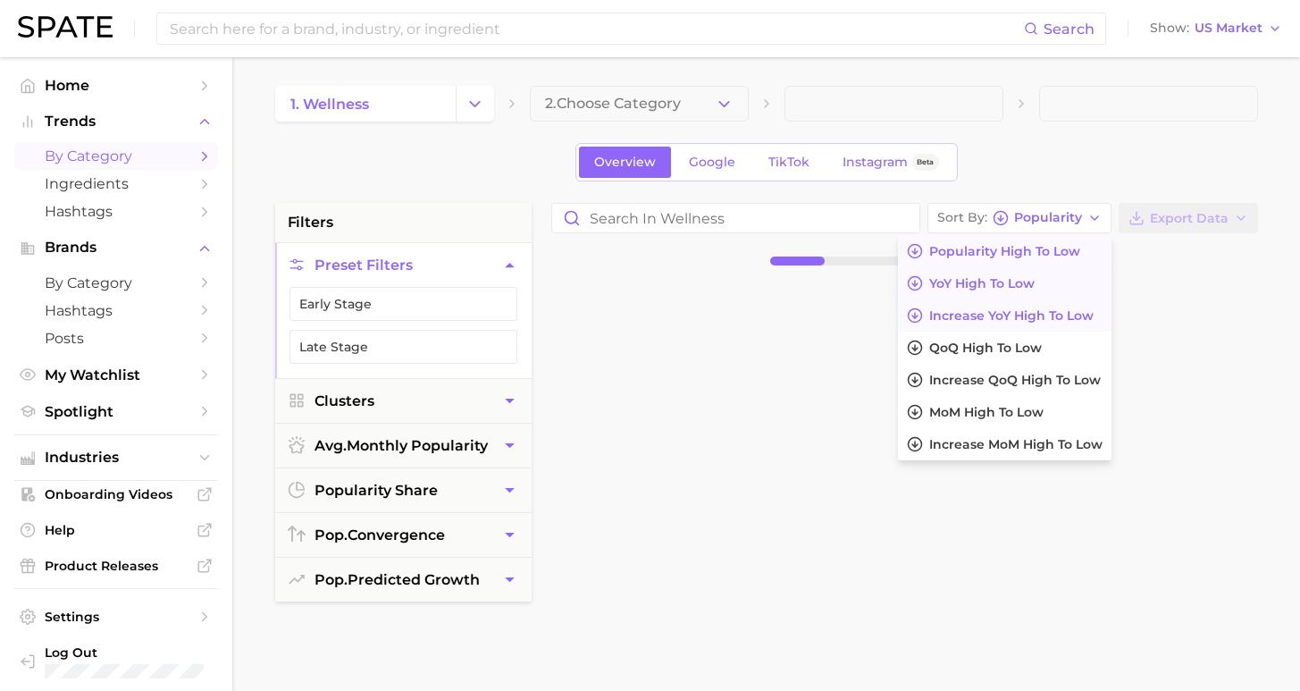
click at [1035, 288] on span "YoY high to low" at bounding box center [981, 283] width 105 height 15
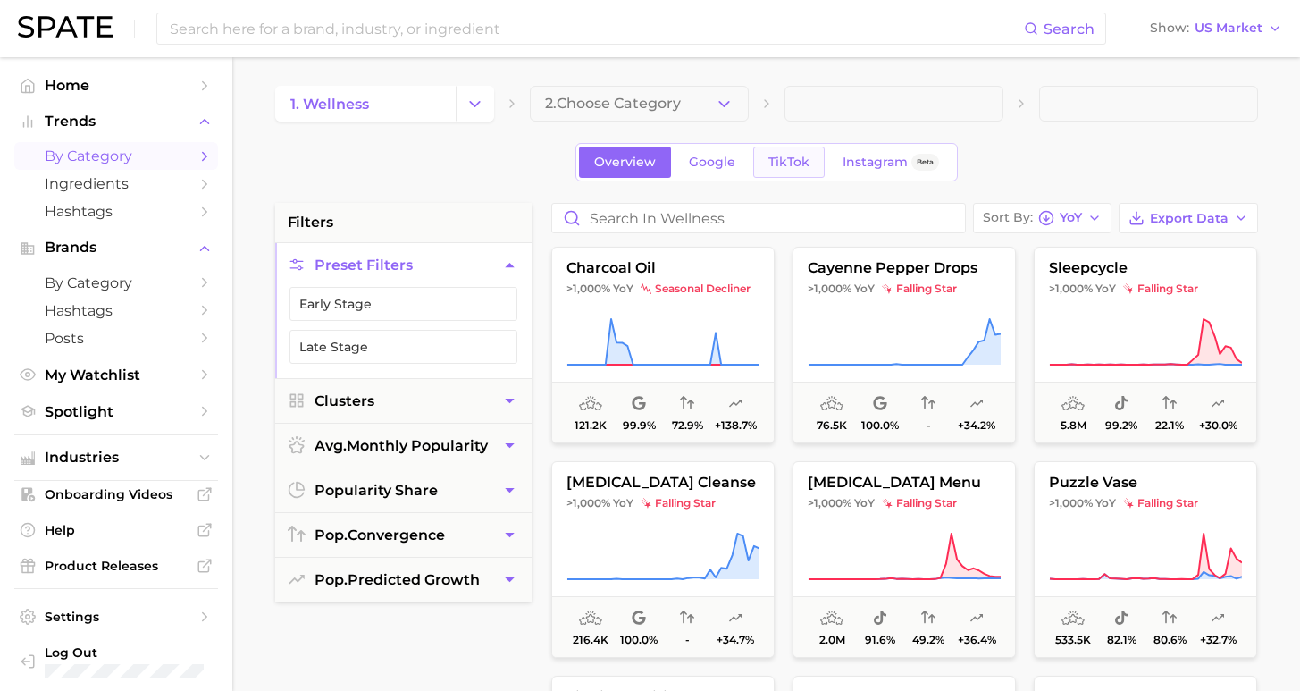
click at [790, 165] on span "TikTok" at bounding box center [789, 162] width 41 height 15
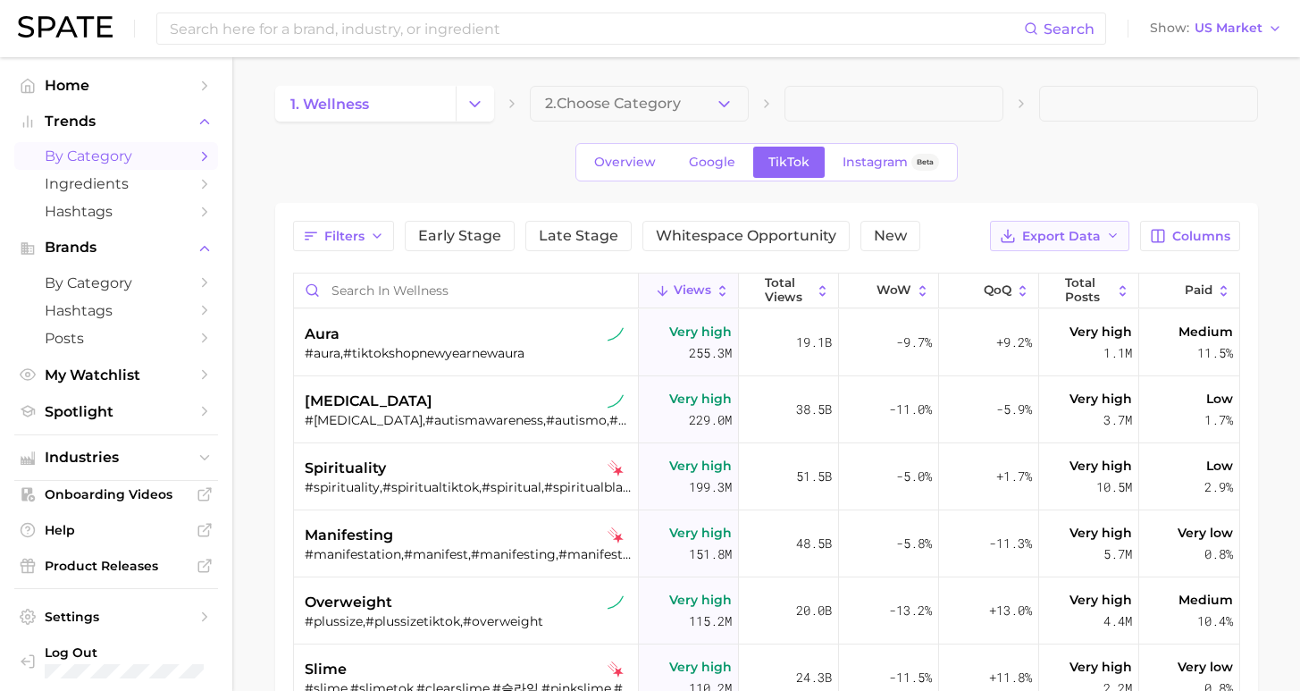
click at [1101, 237] on span "Export Data" at bounding box center [1061, 236] width 79 height 15
drag, startPoint x: 1138, startPoint y: 166, endPoint x: 1118, endPoint y: 171, distance: 20.2
click at [1138, 165] on div "Overview Google TikTok Instagram Beta" at bounding box center [766, 162] width 983 height 38
click at [1078, 231] on span "Export Data" at bounding box center [1061, 236] width 79 height 15
click at [1165, 188] on div "1. wellness 2. Choose Category Overview Google TikTok Instagram Beta Filters Ea…" at bounding box center [766, 533] width 983 height 895
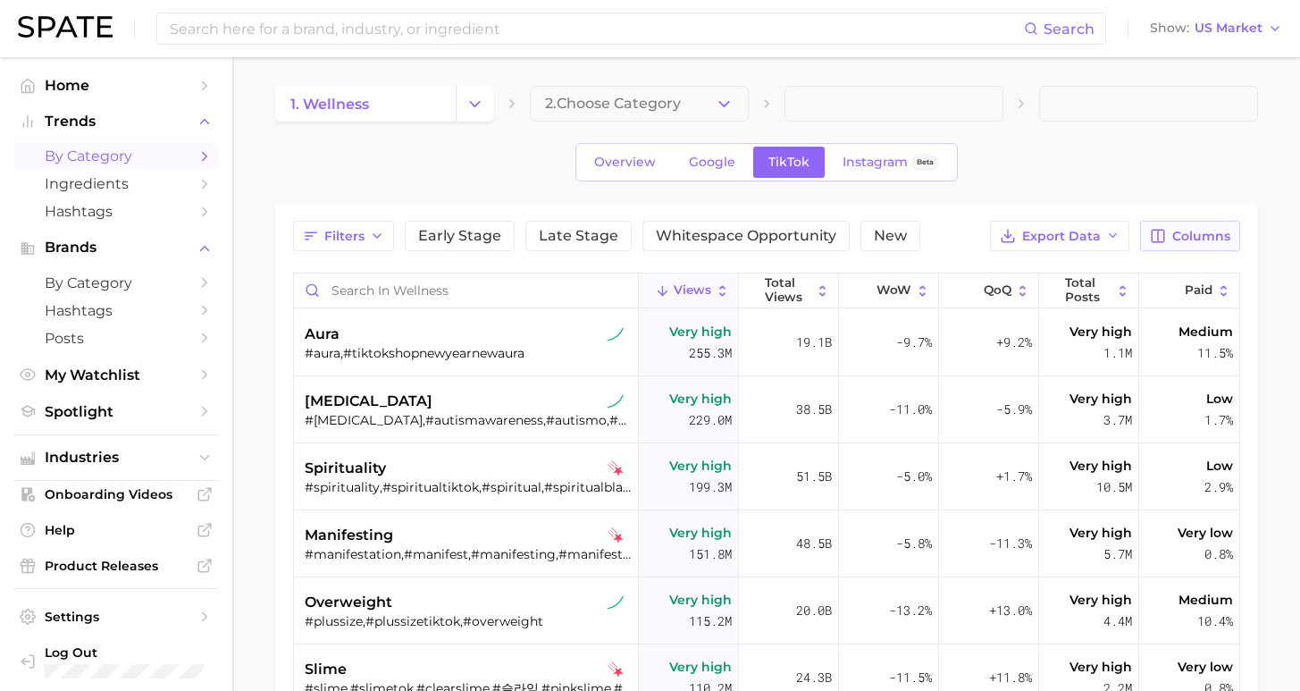
click at [1187, 247] on button "Columns" at bounding box center [1189, 236] width 99 height 30
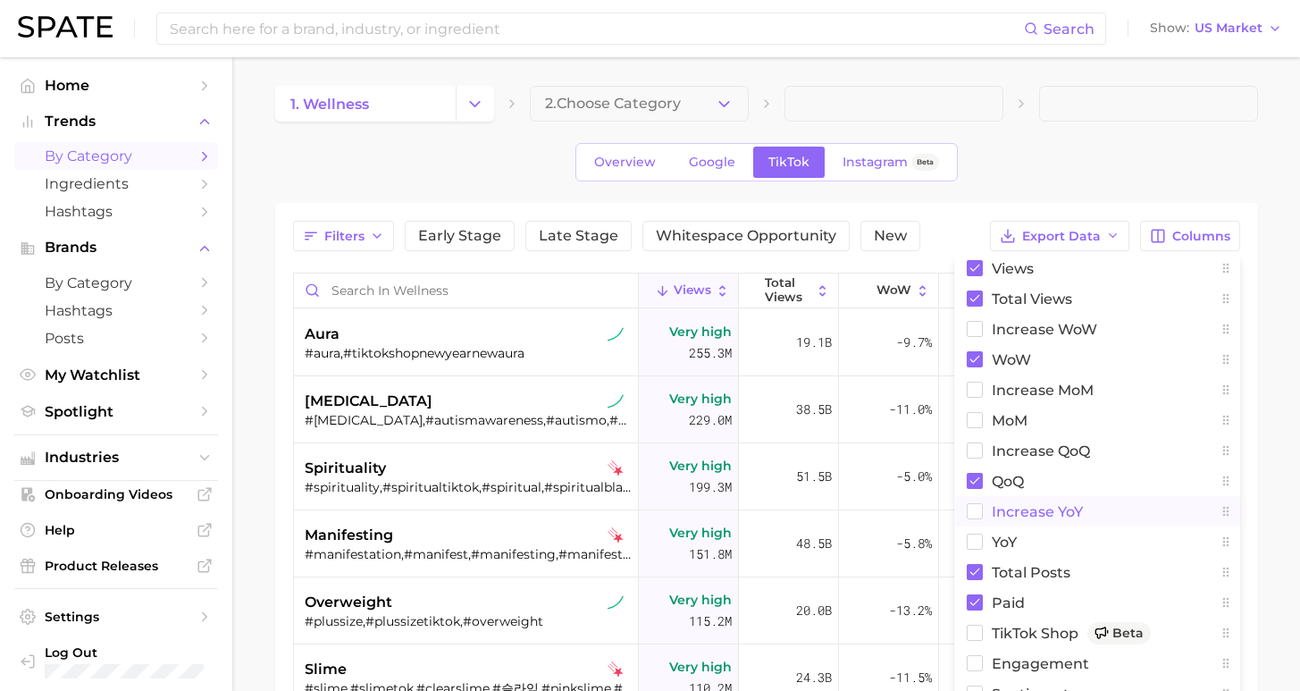
click at [1019, 516] on span "increase YoY" at bounding box center [1037, 511] width 91 height 15
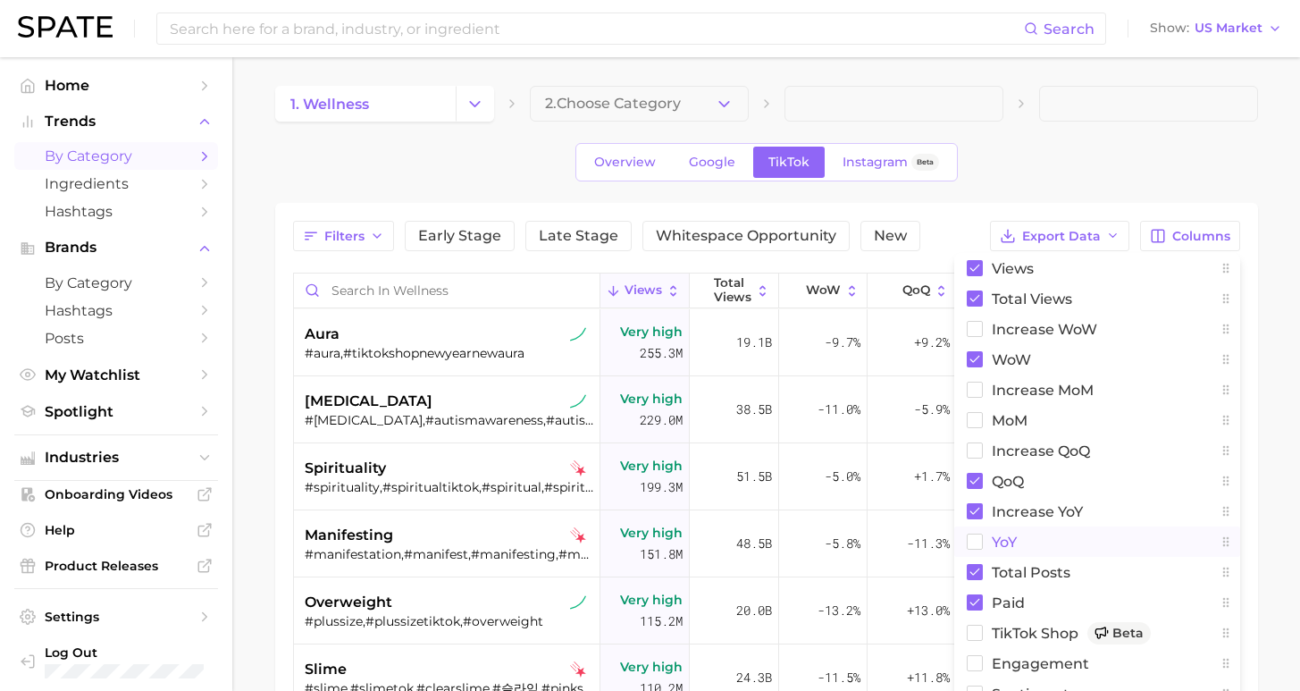
click at [1006, 538] on span "YoY" at bounding box center [1004, 541] width 25 height 15
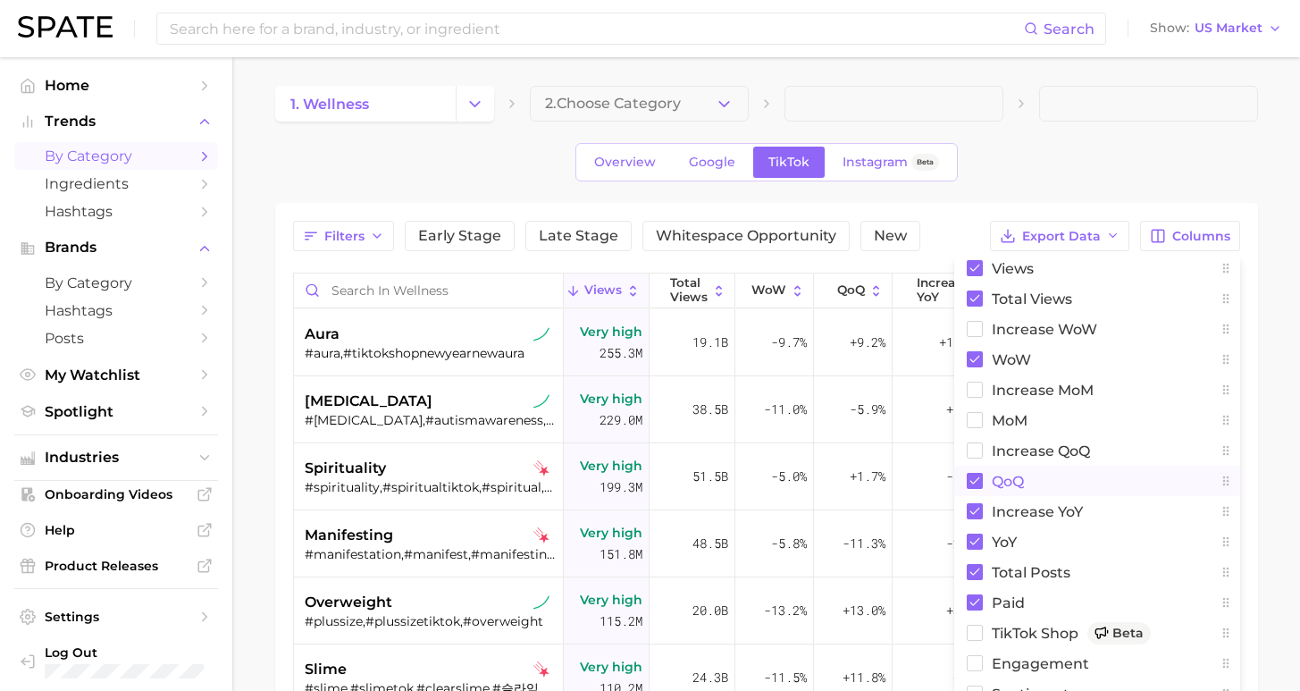
click at [997, 477] on span "QoQ" at bounding box center [1008, 481] width 32 height 15
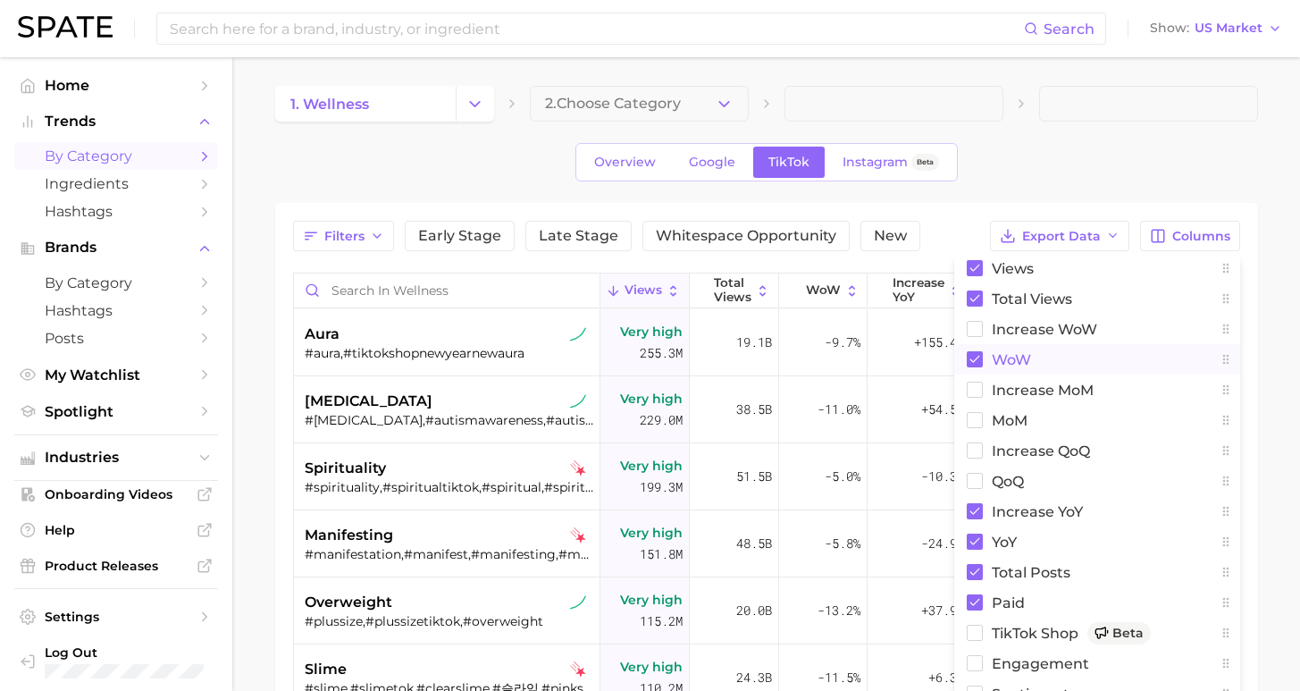
click at [998, 359] on span "WoW" at bounding box center [1011, 359] width 39 height 15
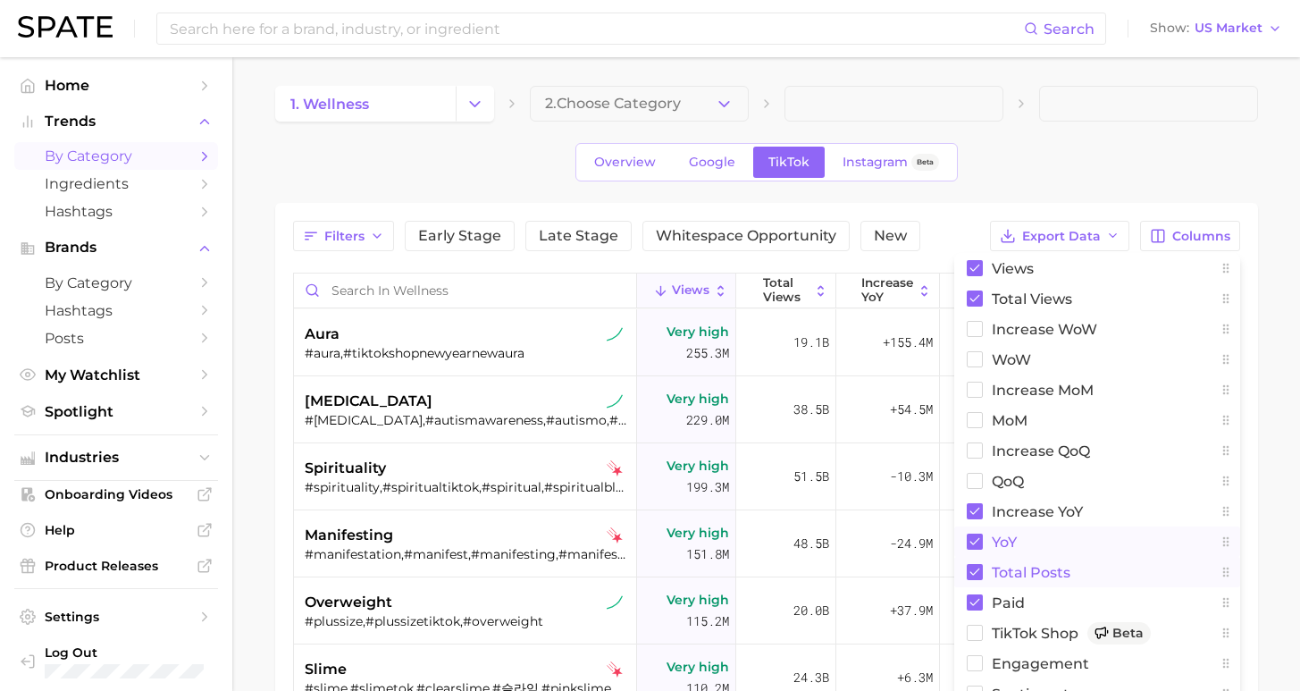
click at [1026, 568] on span "Total Posts" at bounding box center [1031, 572] width 79 height 15
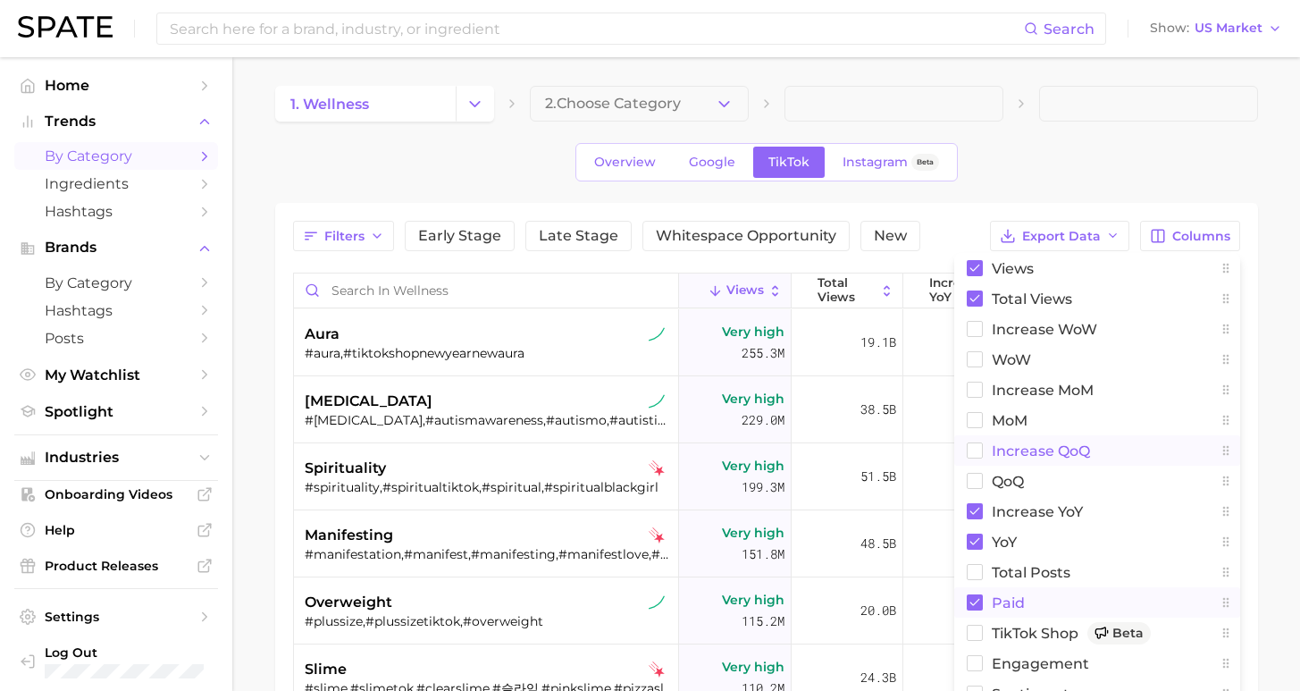
drag, startPoint x: 1011, startPoint y: 600, endPoint x: 1013, endPoint y: 464, distance: 135.9
click at [1011, 601] on span "Paid" at bounding box center [1008, 602] width 33 height 15
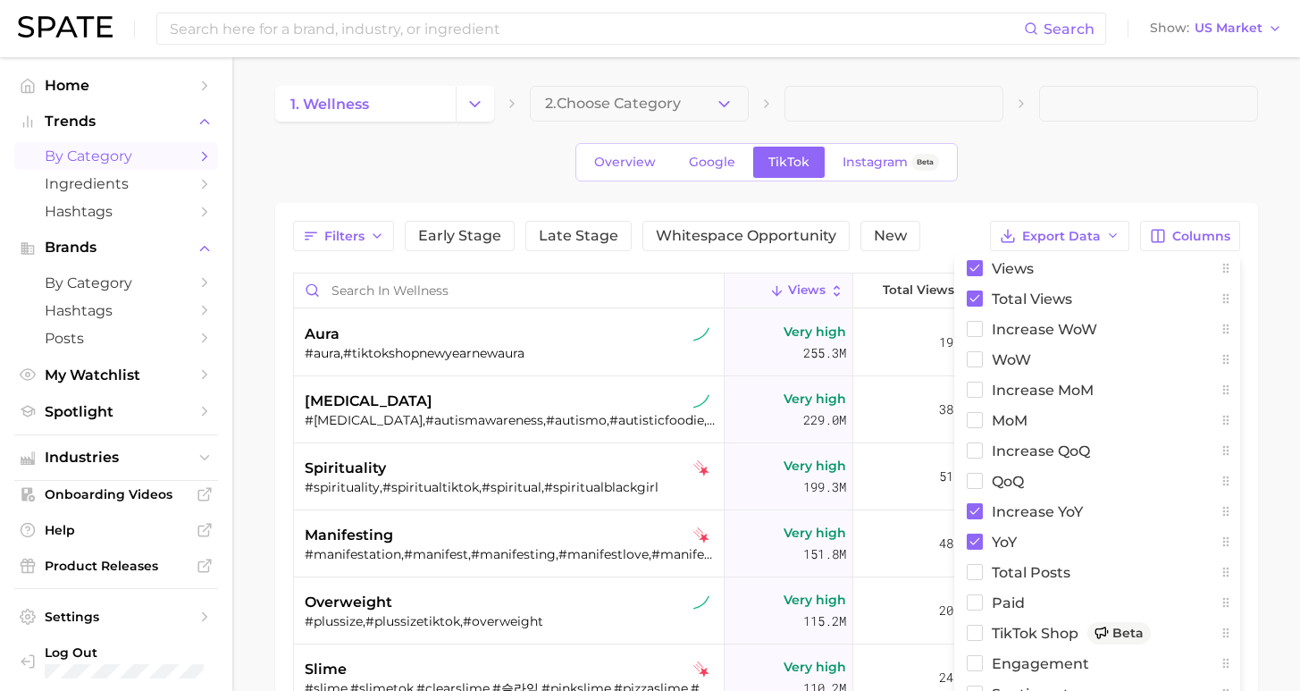
click at [1150, 95] on span at bounding box center [1148, 104] width 219 height 36
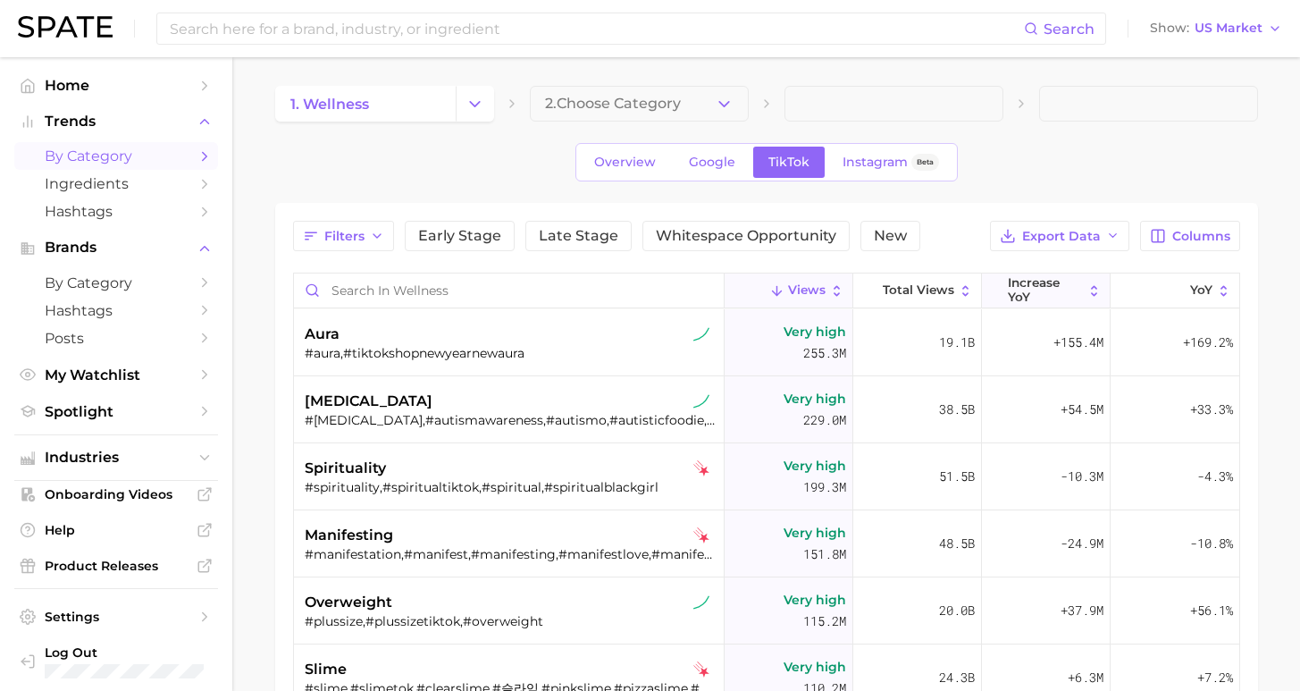
click at [1030, 287] on span "increase YoY" at bounding box center [1045, 290] width 75 height 28
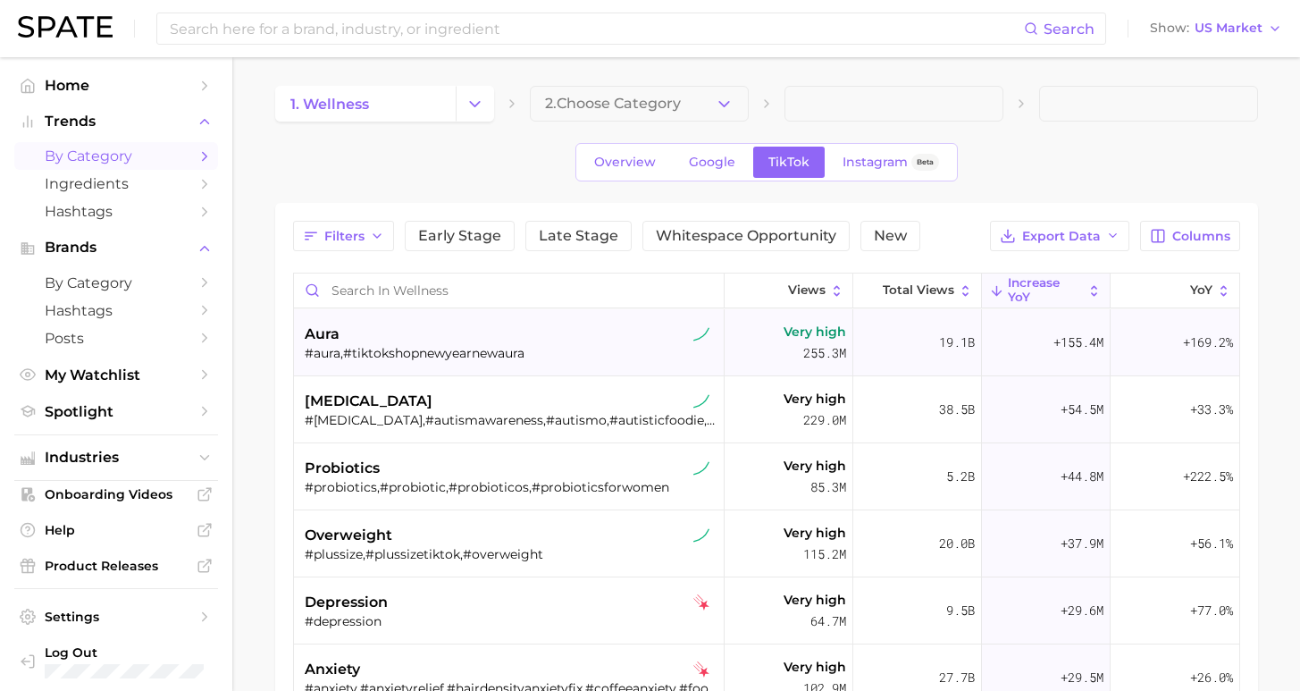
click at [405, 346] on div "#aura,#tiktokshopnewyearnewaura" at bounding box center [511, 353] width 413 height 16
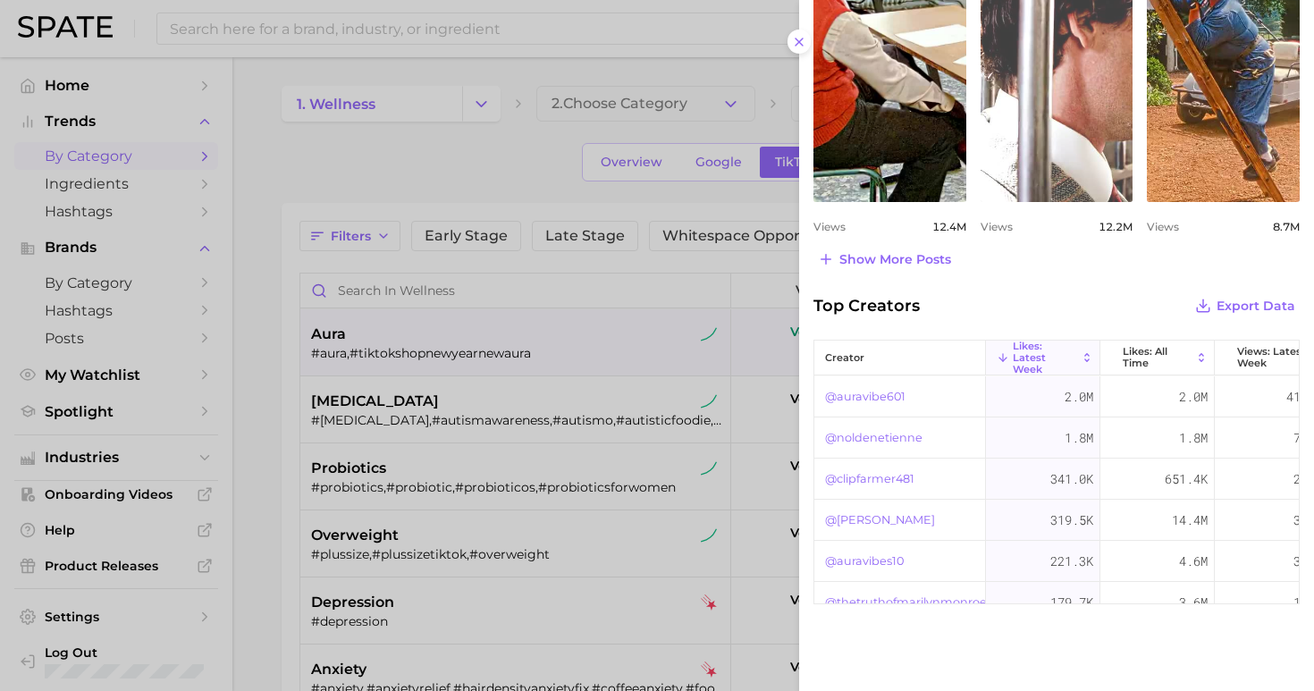
scroll to position [206, 0]
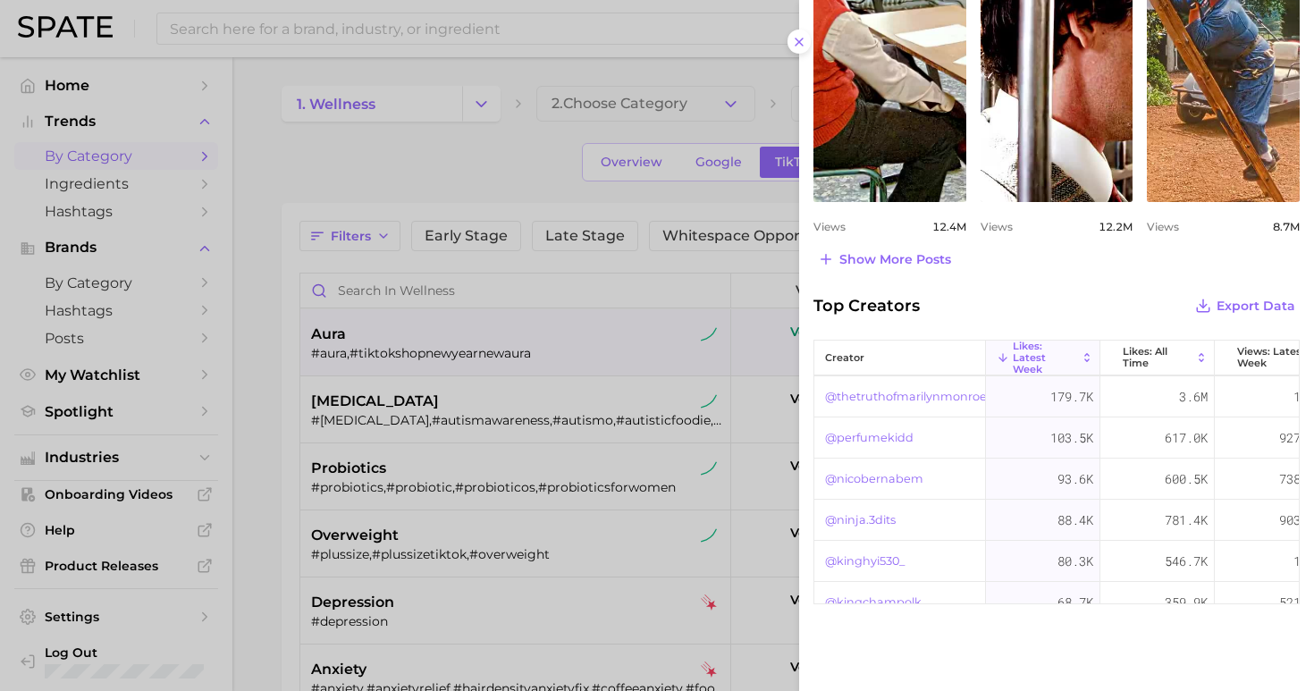
click at [790, 27] on div at bounding box center [657, 345] width 1314 height 691
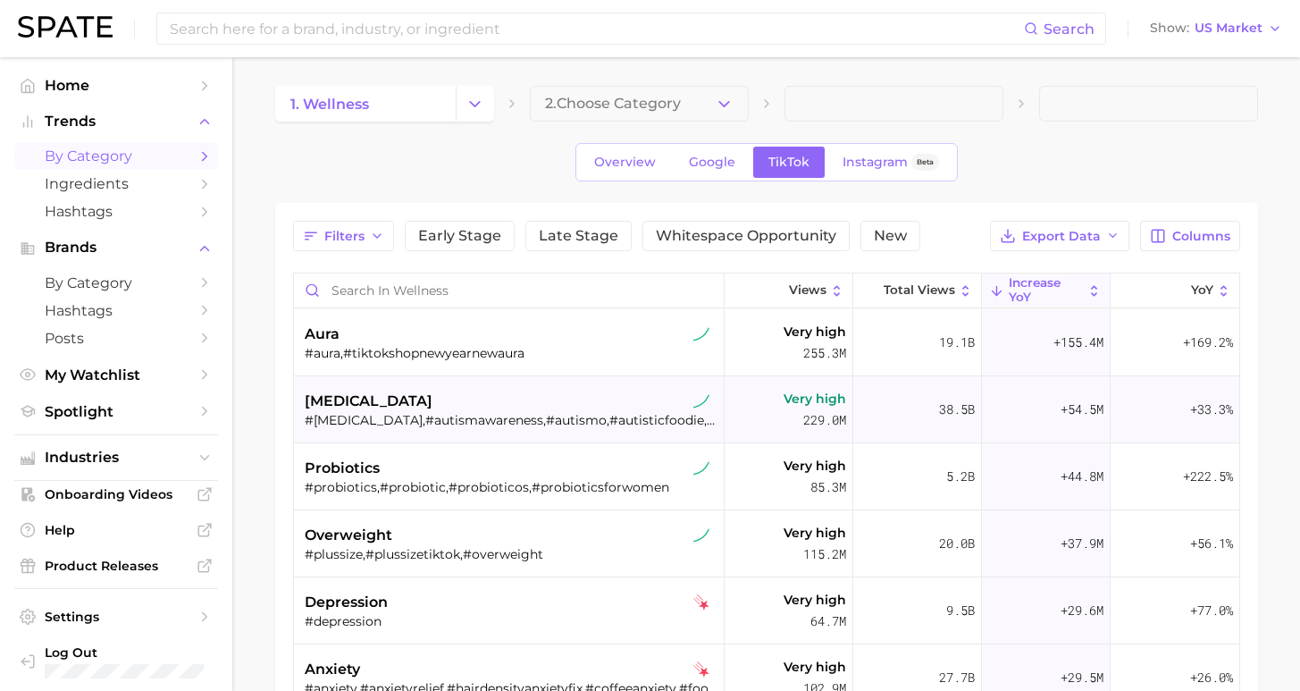
click at [518, 415] on div "#[MEDICAL_DATA],#autismawareness,#autismo,#autisticfoodie,#foodiewithautism,#au…" at bounding box center [511, 420] width 413 height 16
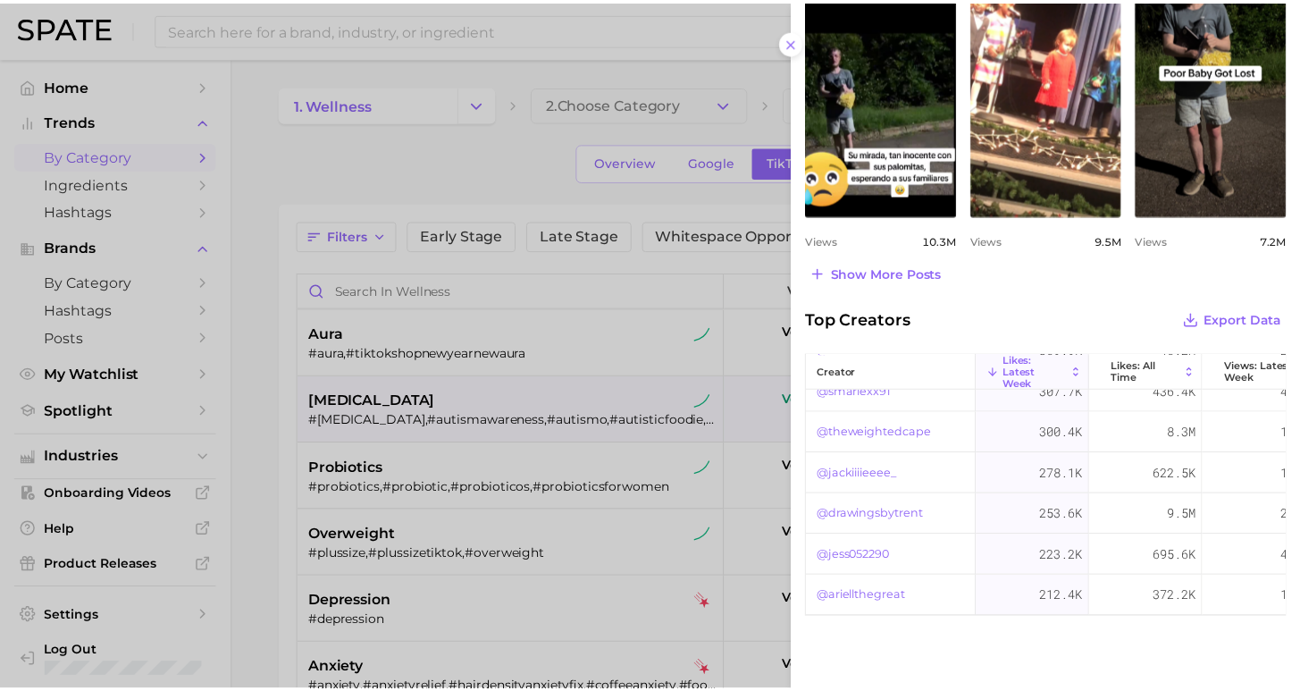
scroll to position [293, 0]
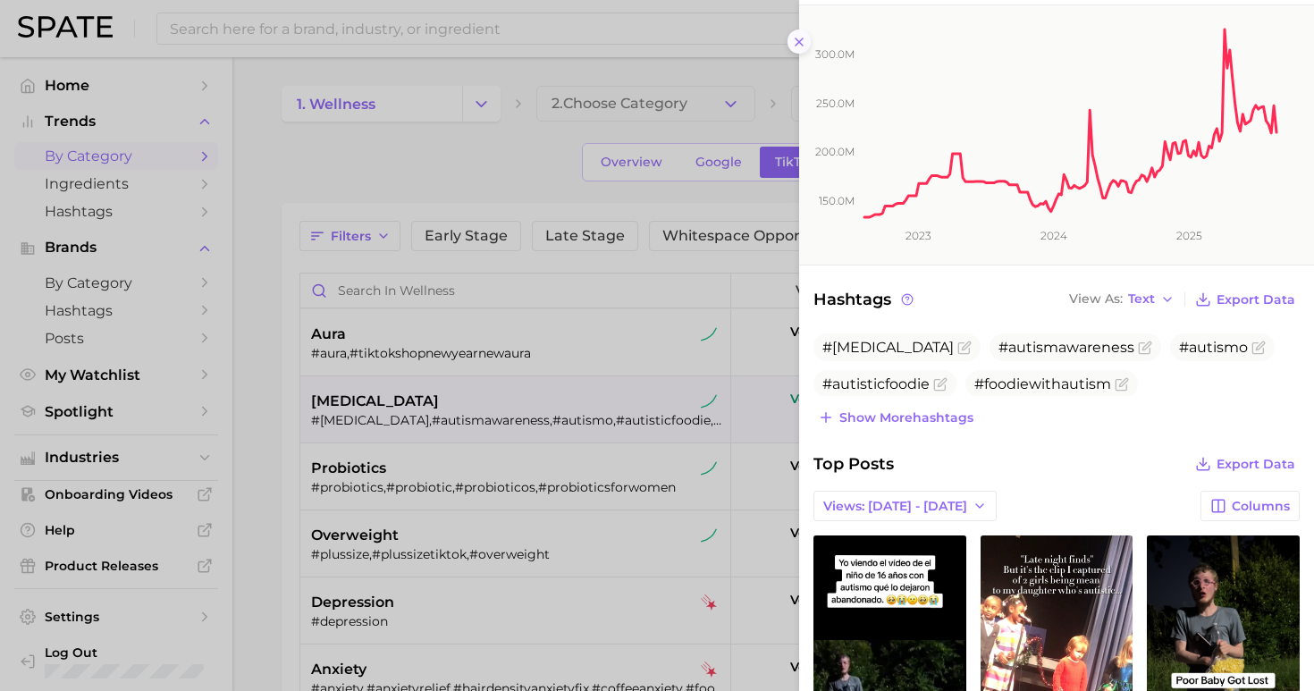
click at [795, 37] on icon at bounding box center [799, 42] width 14 height 14
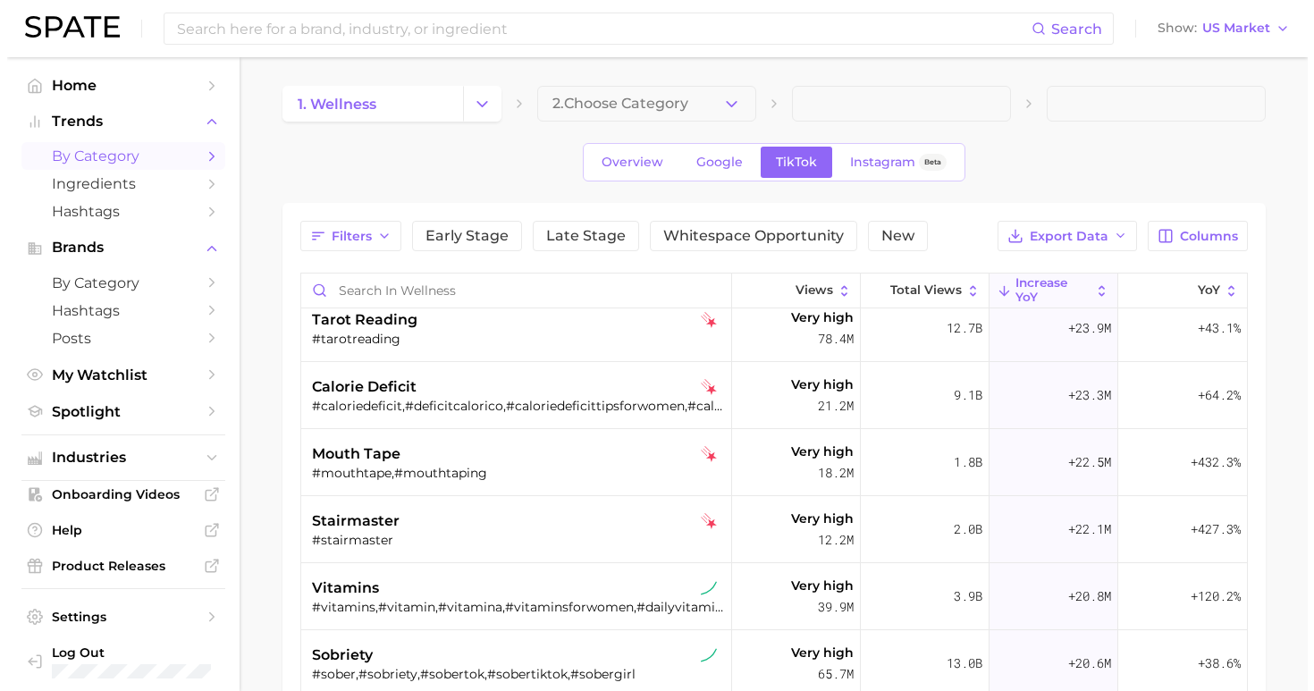
scroll to position [0, 0]
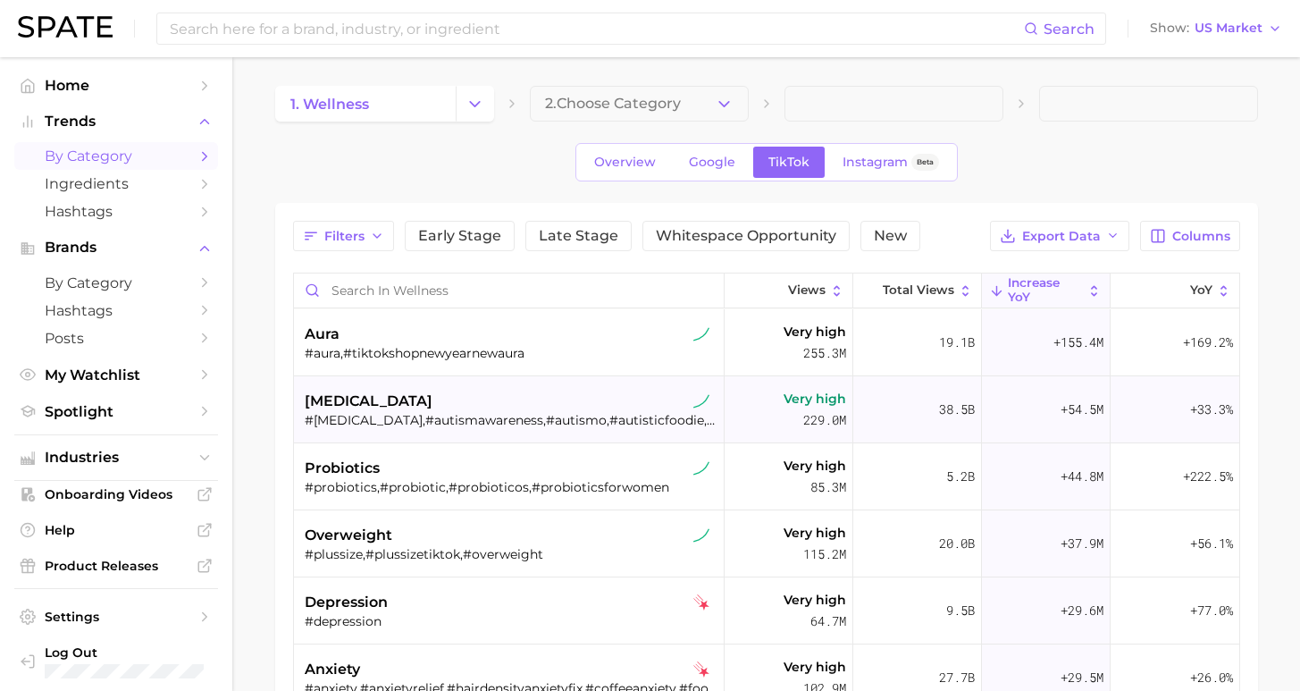
click at [565, 384] on div "[MEDICAL_DATA] #[MEDICAL_DATA],#autismawareness,#autismo,#autisticfoodie,#foodi…" at bounding box center [511, 409] width 413 height 67
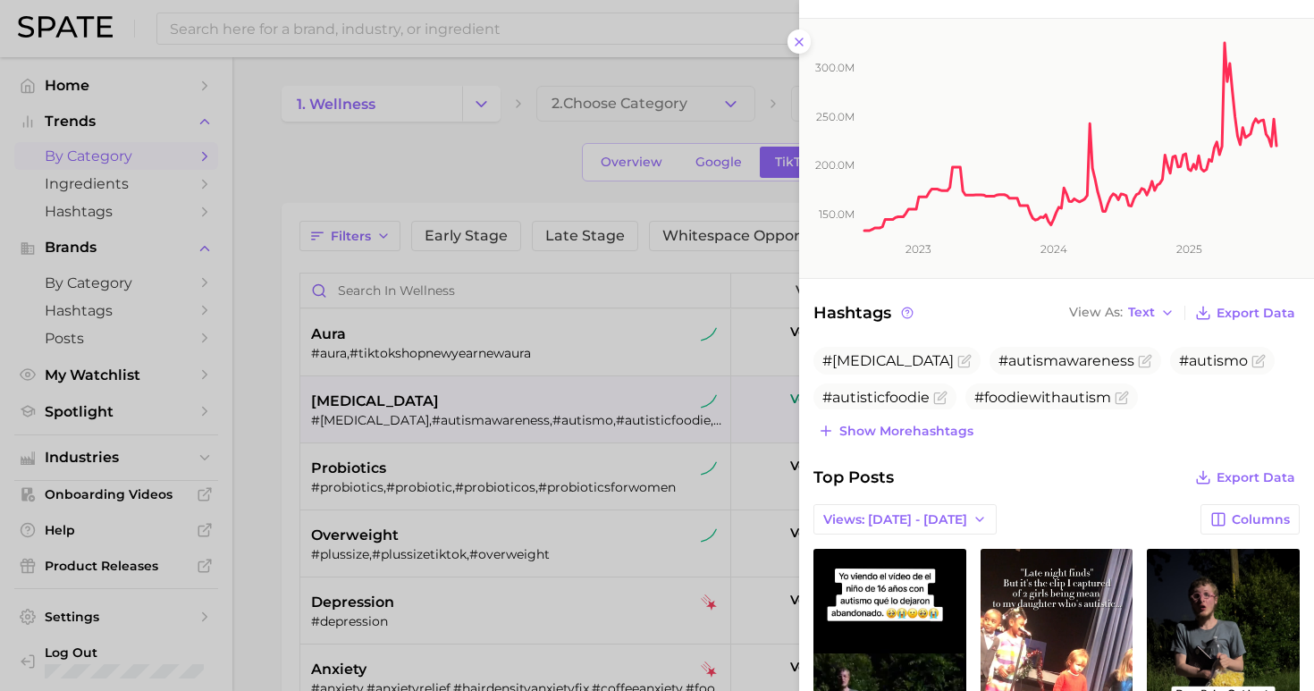
scroll to position [374, 0]
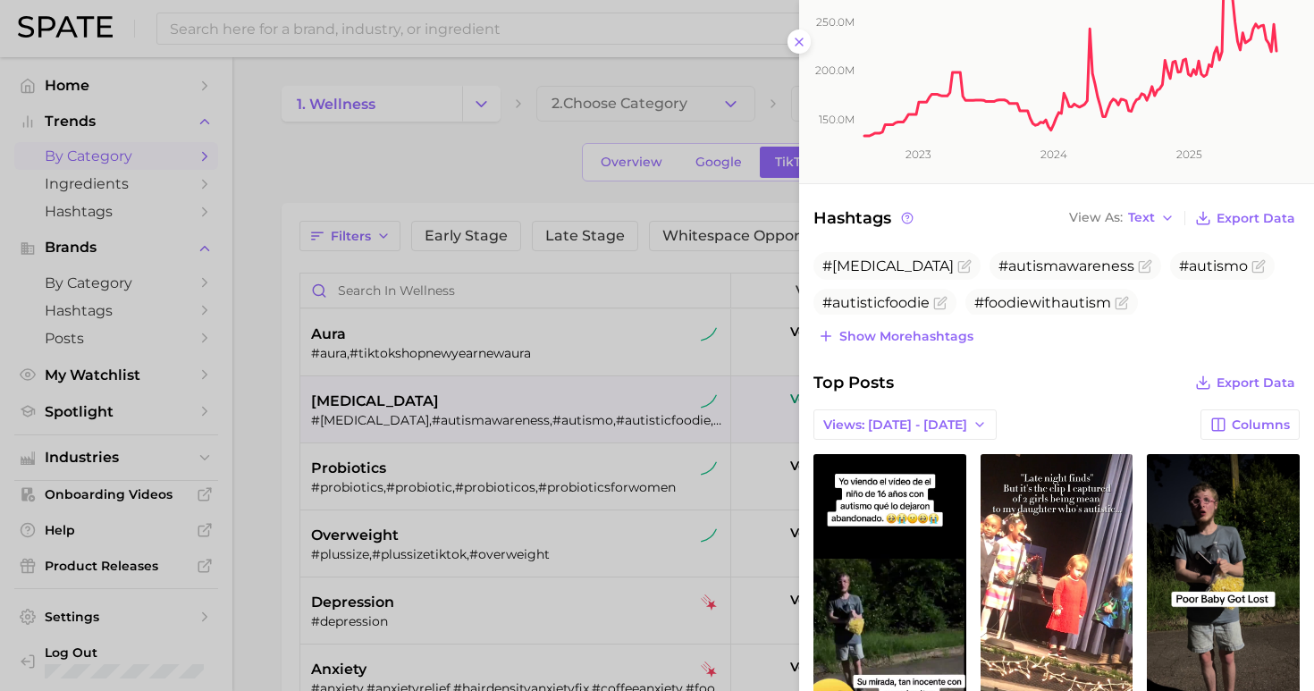
click at [270, 411] on div at bounding box center [657, 345] width 1314 height 691
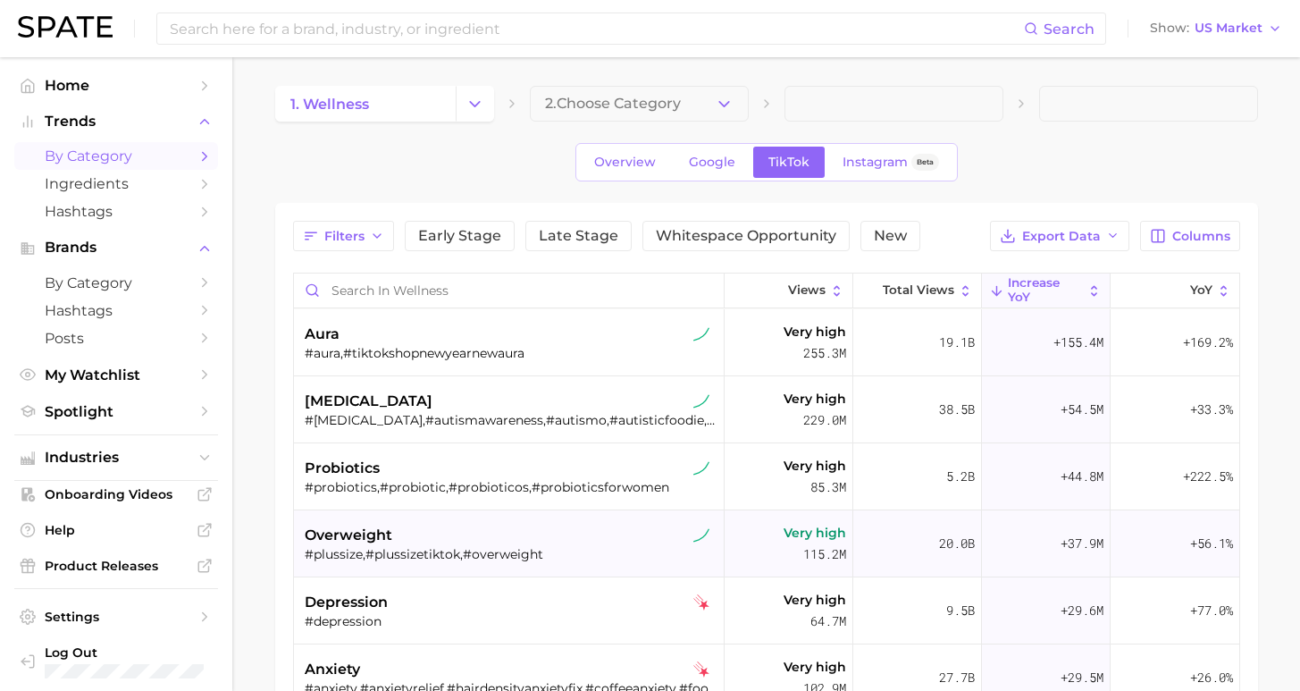
click at [439, 557] on div "#plussize,#plussizetiktok,#overweight" at bounding box center [511, 554] width 413 height 16
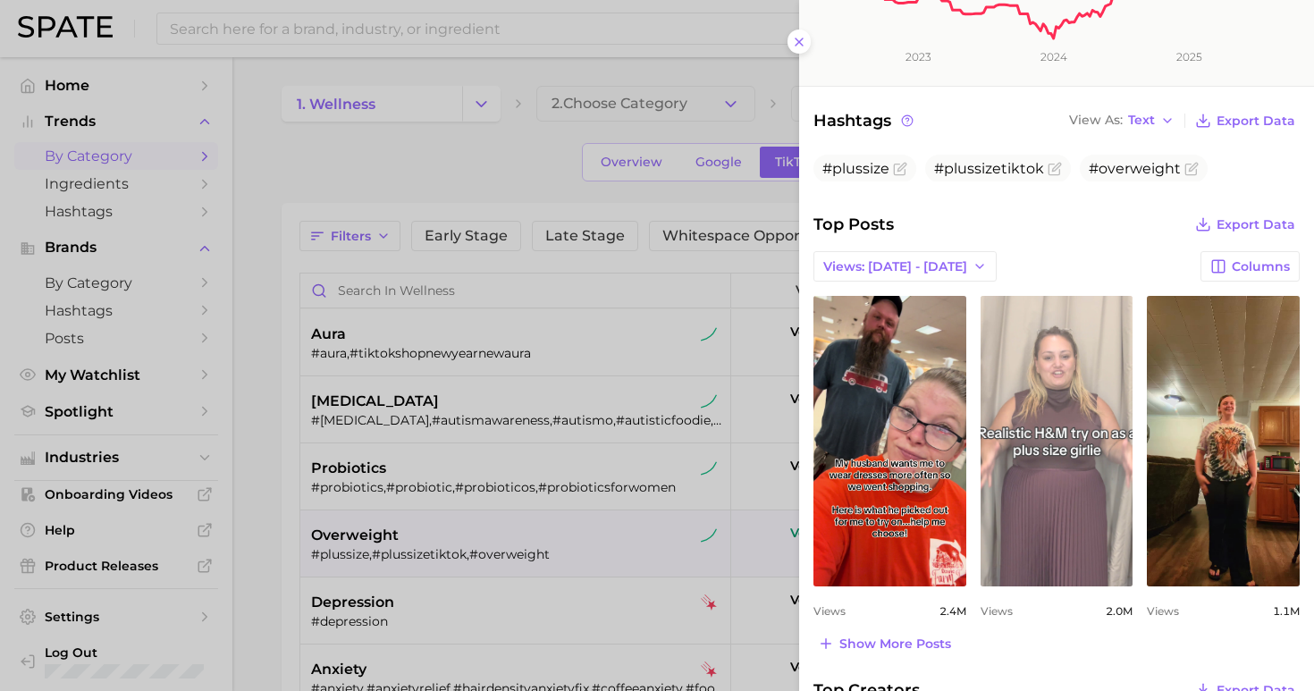
scroll to position [773, 0]
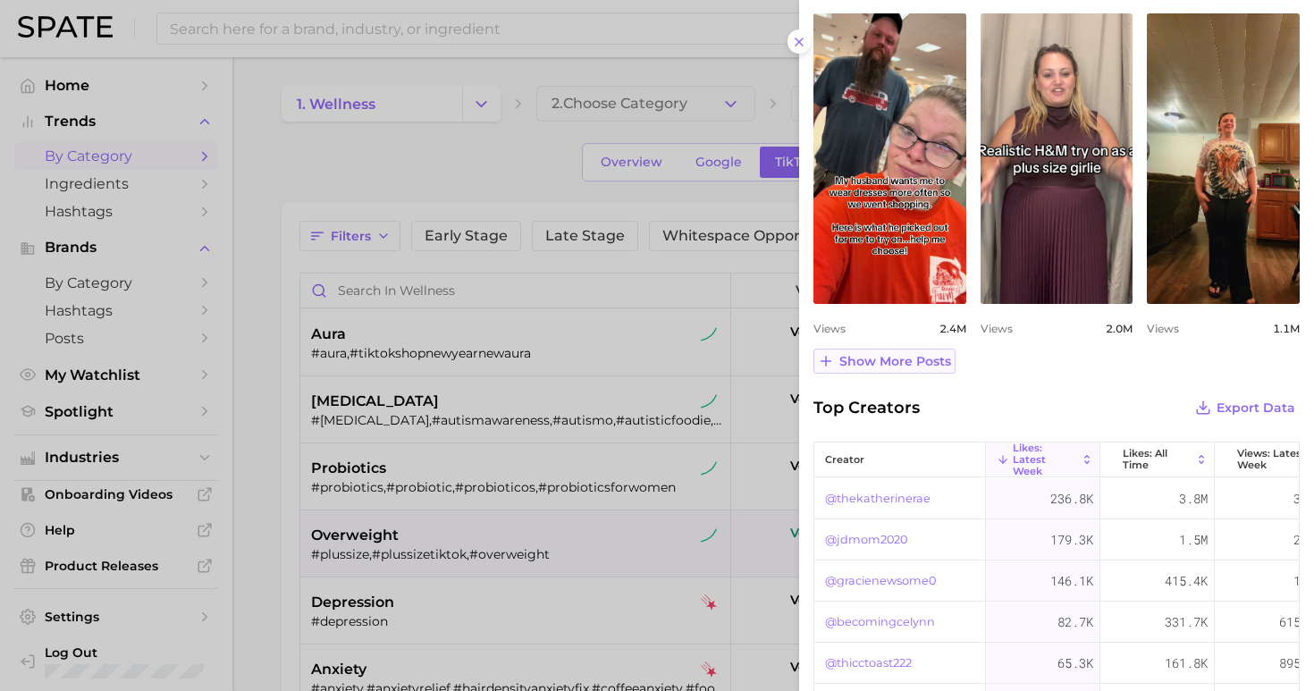
click at [922, 354] on span "Show more posts" at bounding box center [895, 361] width 112 height 15
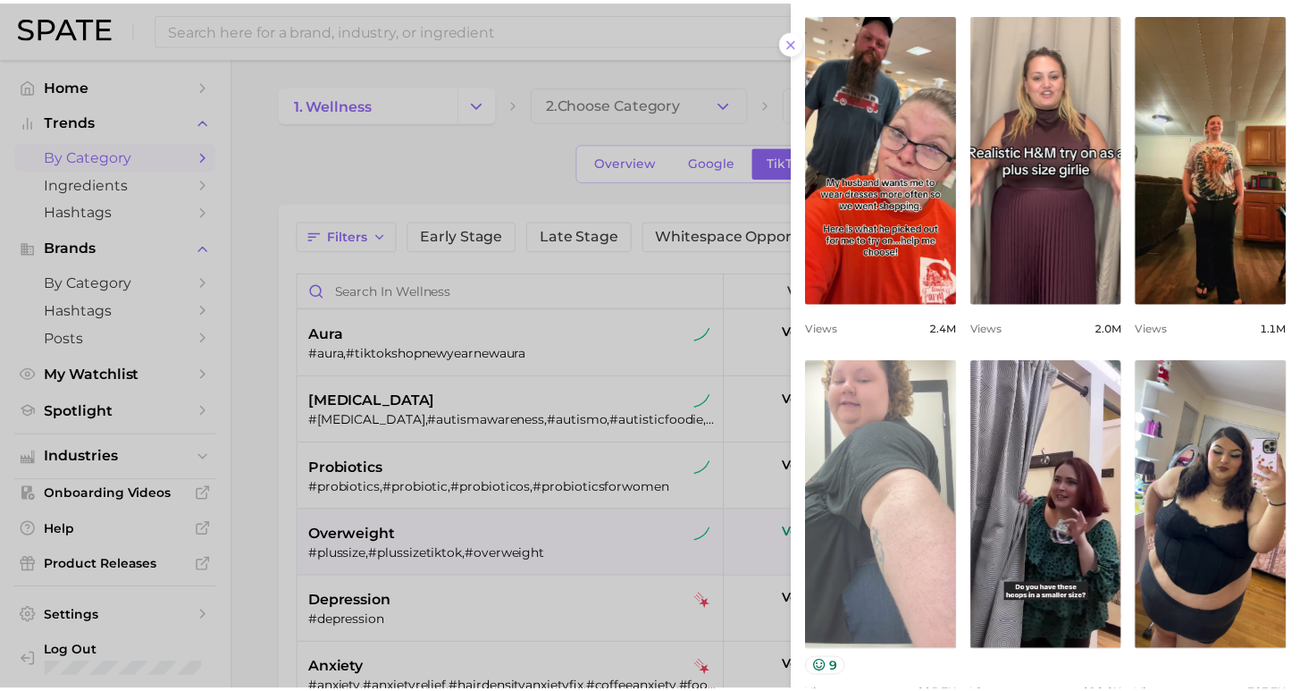
scroll to position [0, 0]
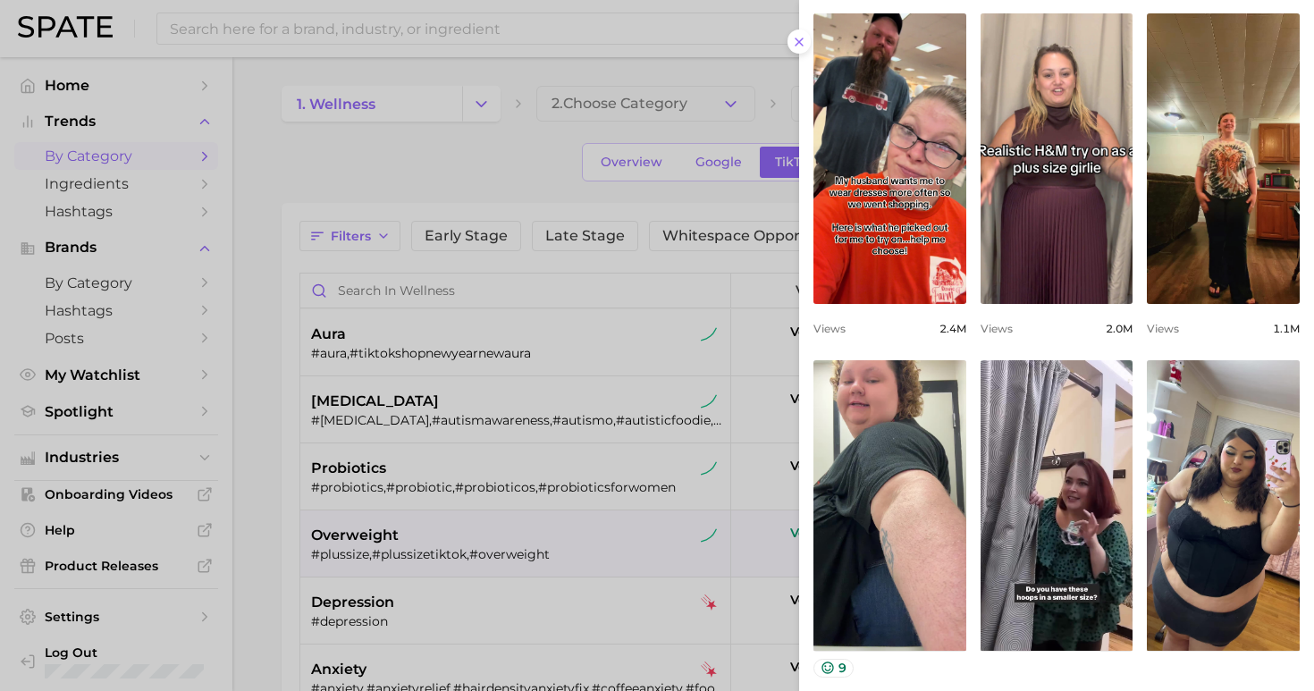
click at [290, 172] on div at bounding box center [657, 345] width 1314 height 691
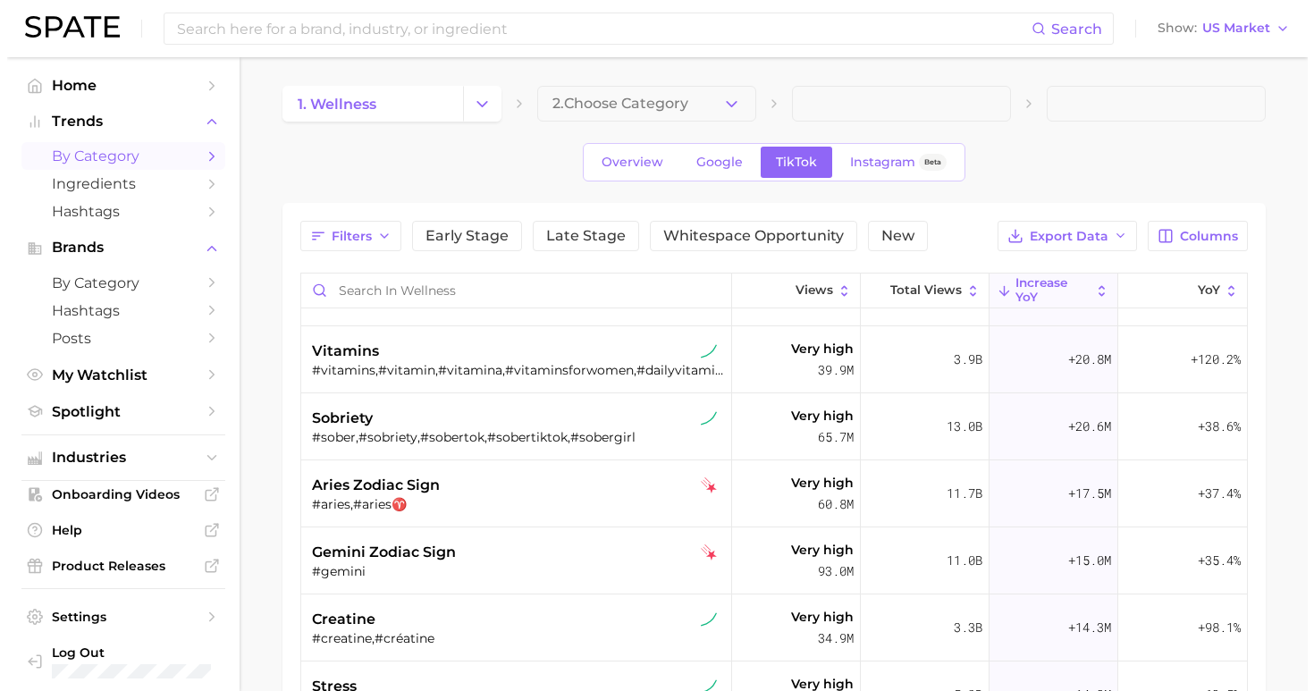
scroll to position [724, 0]
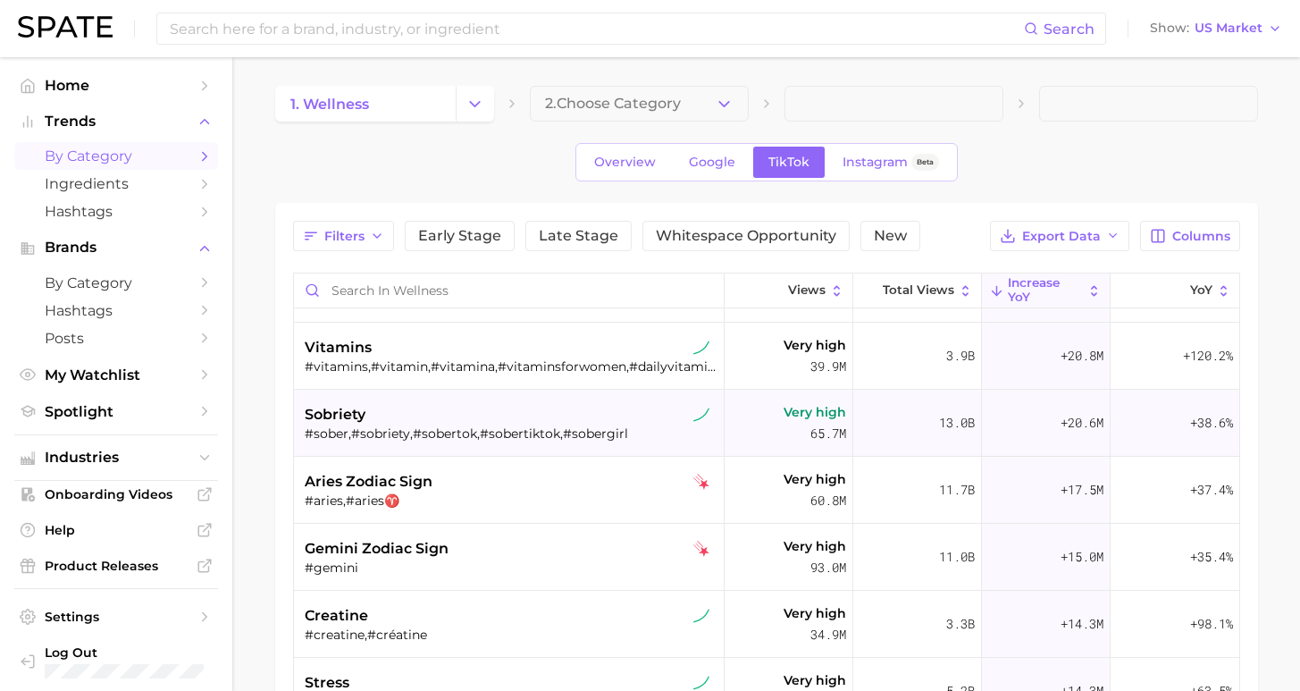
click at [472, 427] on div "#sober,#sobriety,#sobertok,#sobertiktok,#sobergirl" at bounding box center [511, 433] width 413 height 16
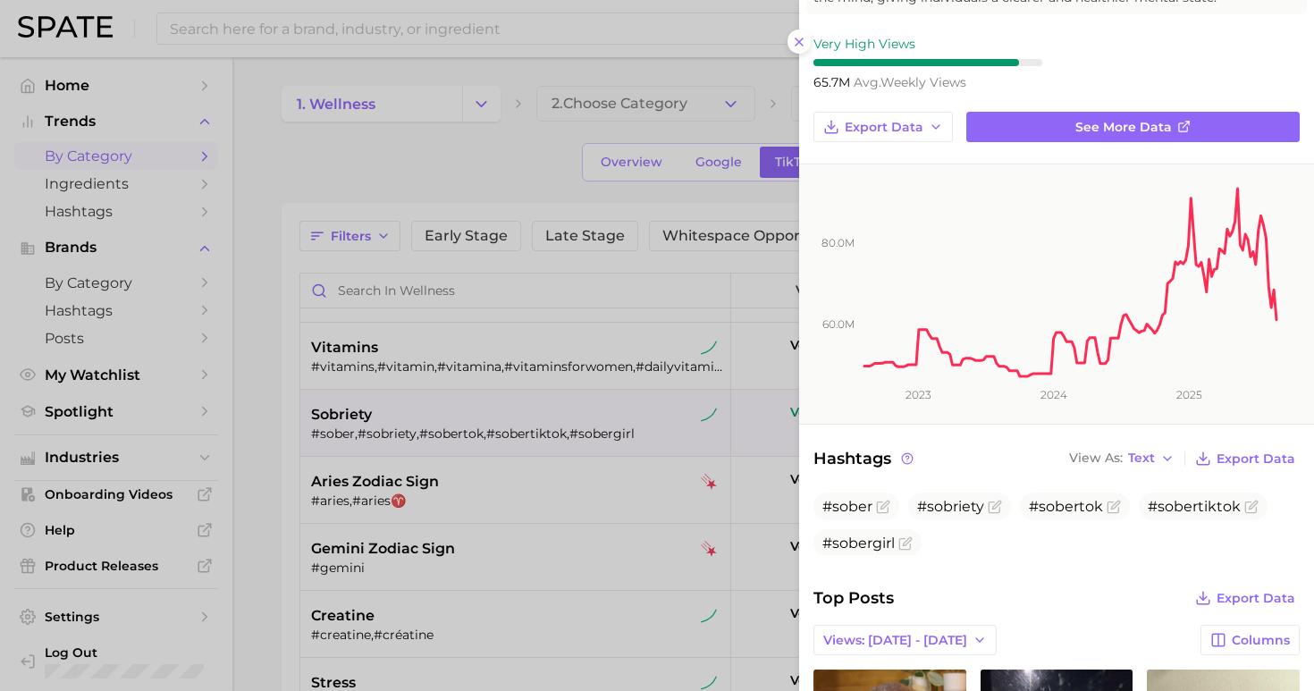
scroll to position [452, 0]
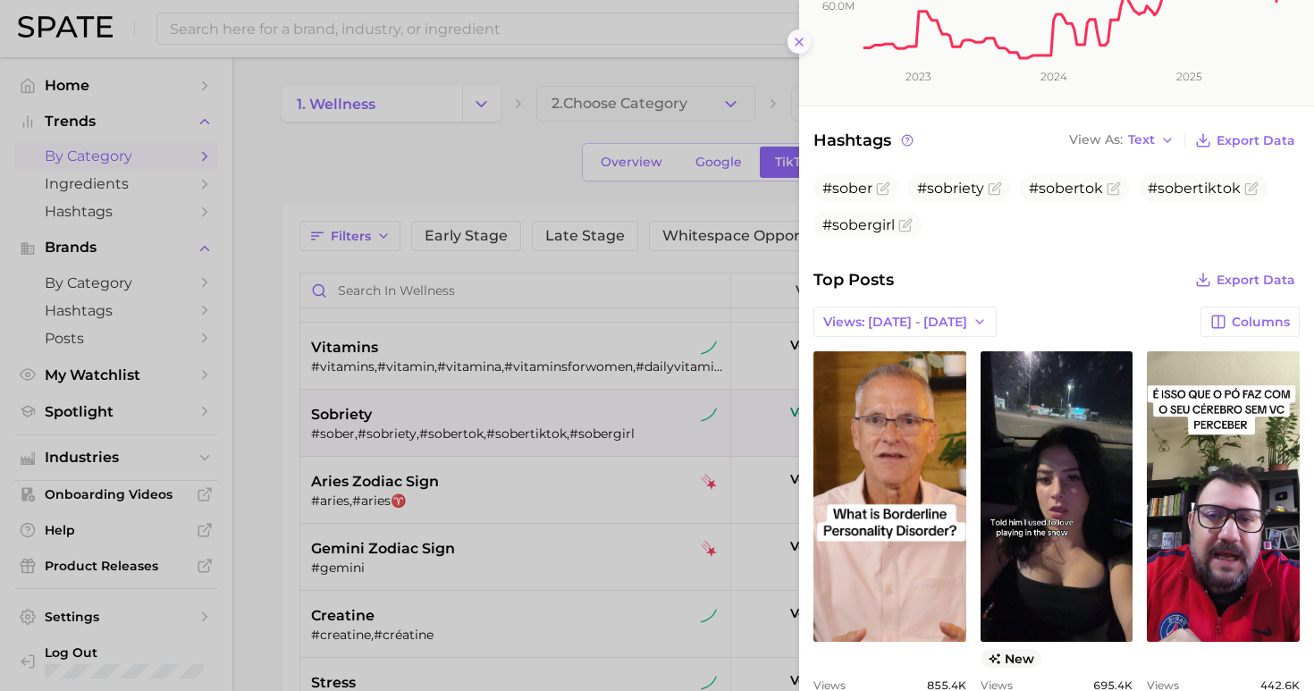
click at [795, 35] on icon at bounding box center [799, 42] width 14 height 14
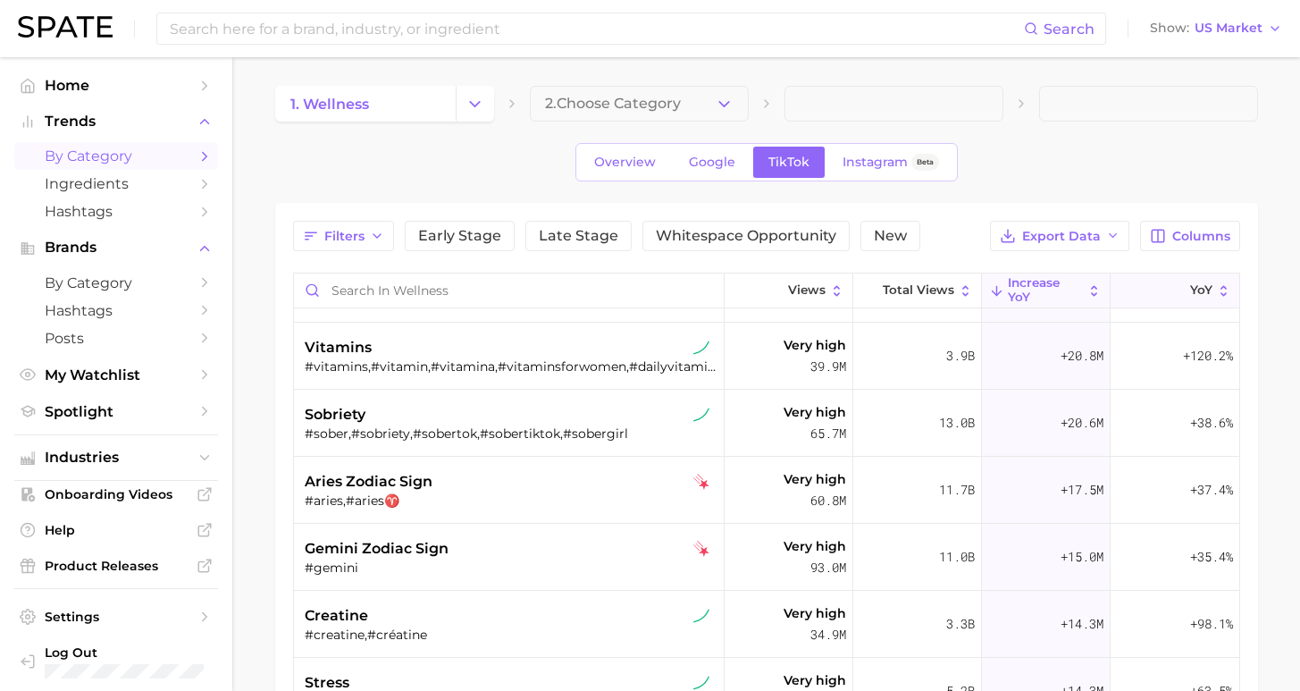
click at [1172, 289] on icon at bounding box center [1179, 290] width 15 height 15
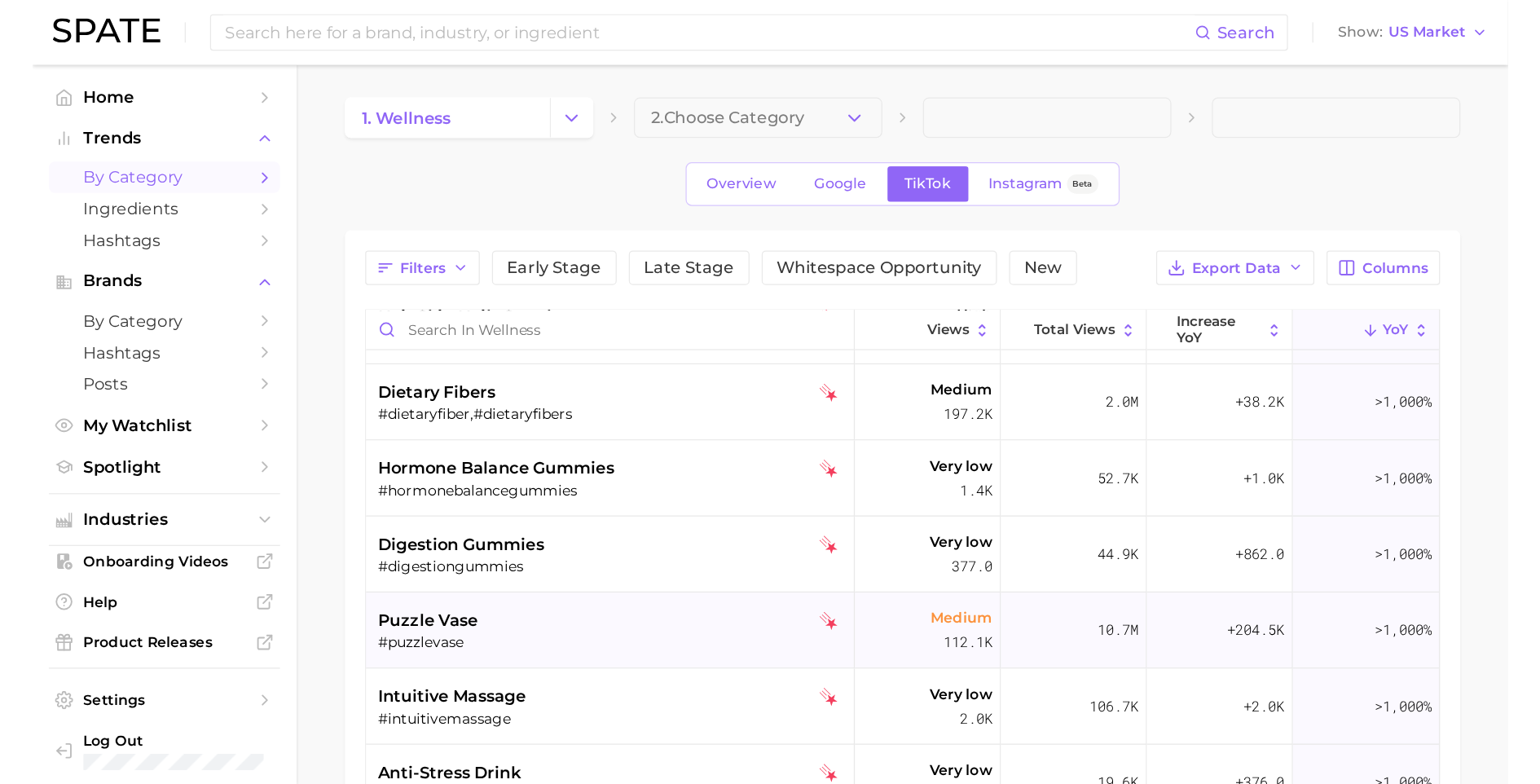
scroll to position [203, 0]
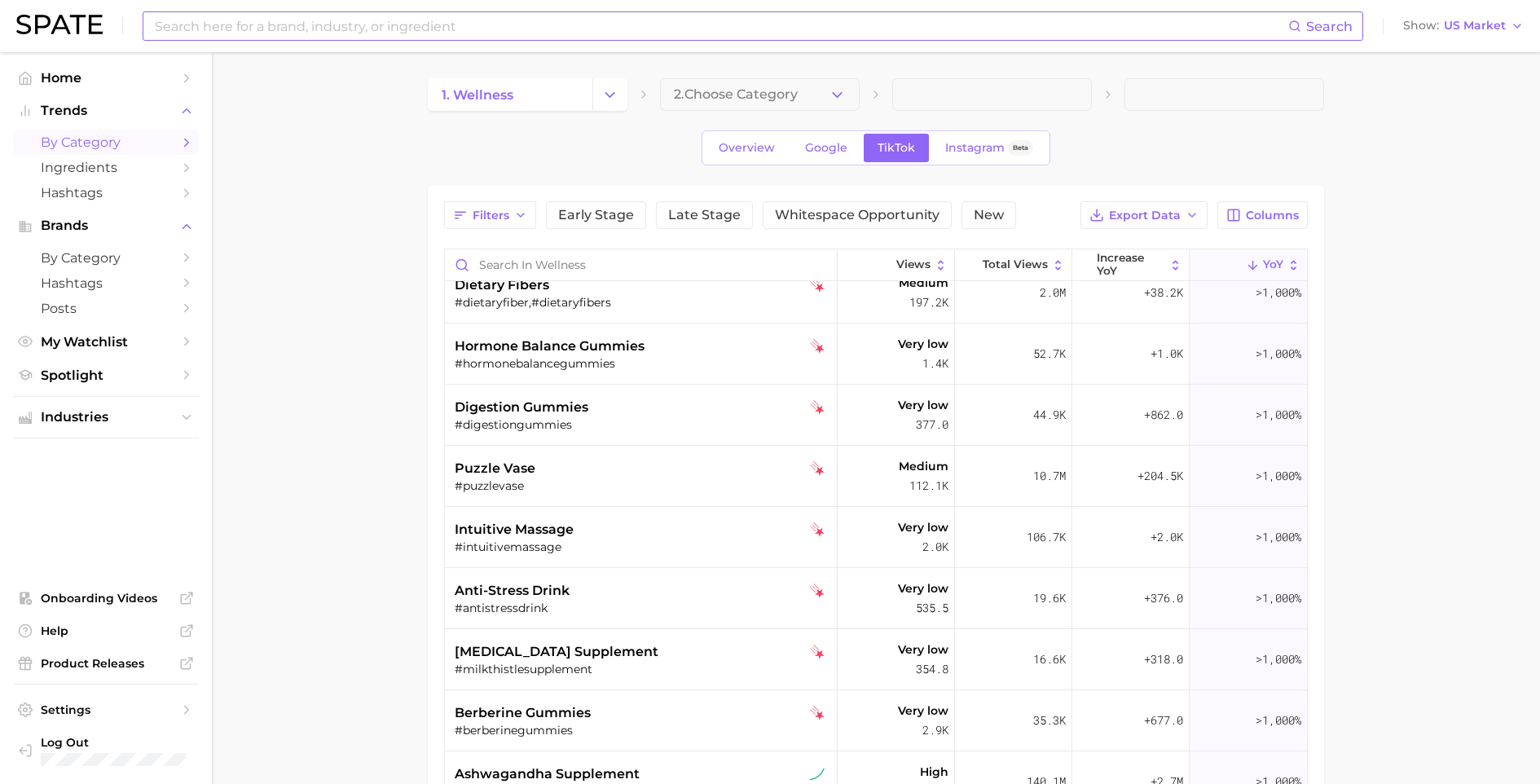
click at [395, 29] on input at bounding box center [720, 26] width 1135 height 27
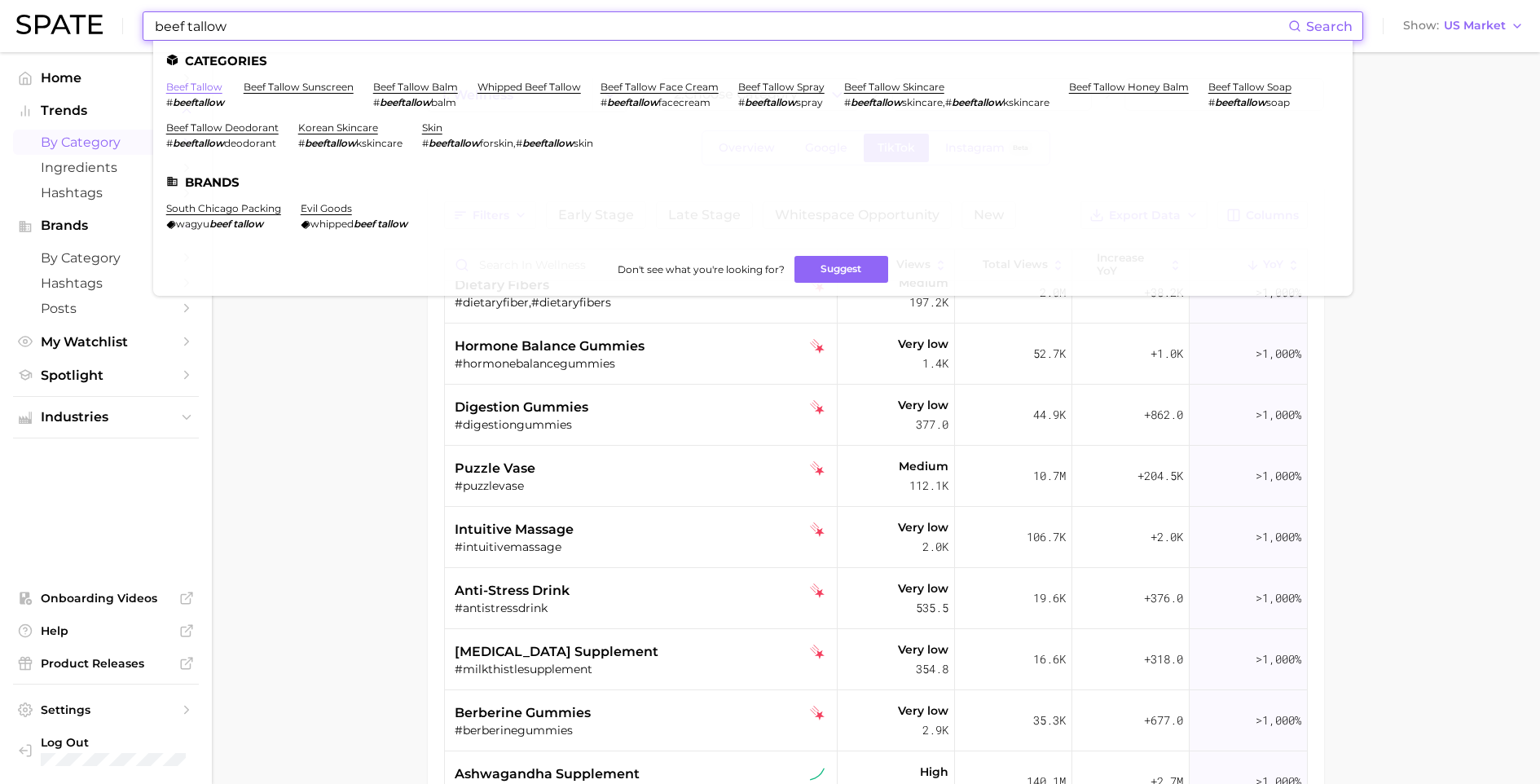
type input "beef tallow"
click at [191, 89] on link "beef tallow" at bounding box center [194, 86] width 57 height 12
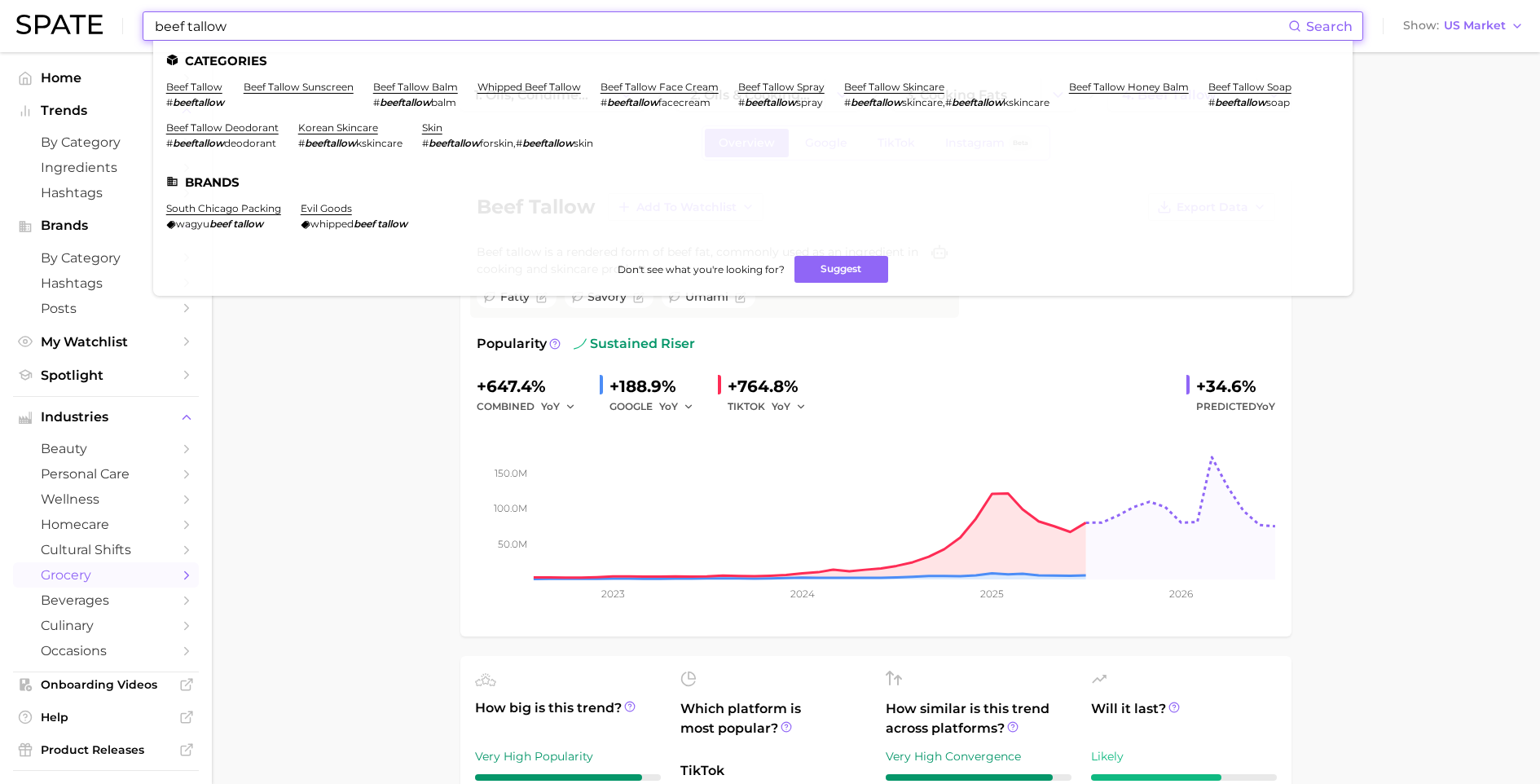
drag, startPoint x: 121, startPoint y: 15, endPoint x: 12, endPoint y: 4, distance: 109.6
click at [12, 4] on header "beef tallow Search Categories beef tallow # beeftallow beef tallow sunscreen be…" at bounding box center [770, 26] width 1540 height 52
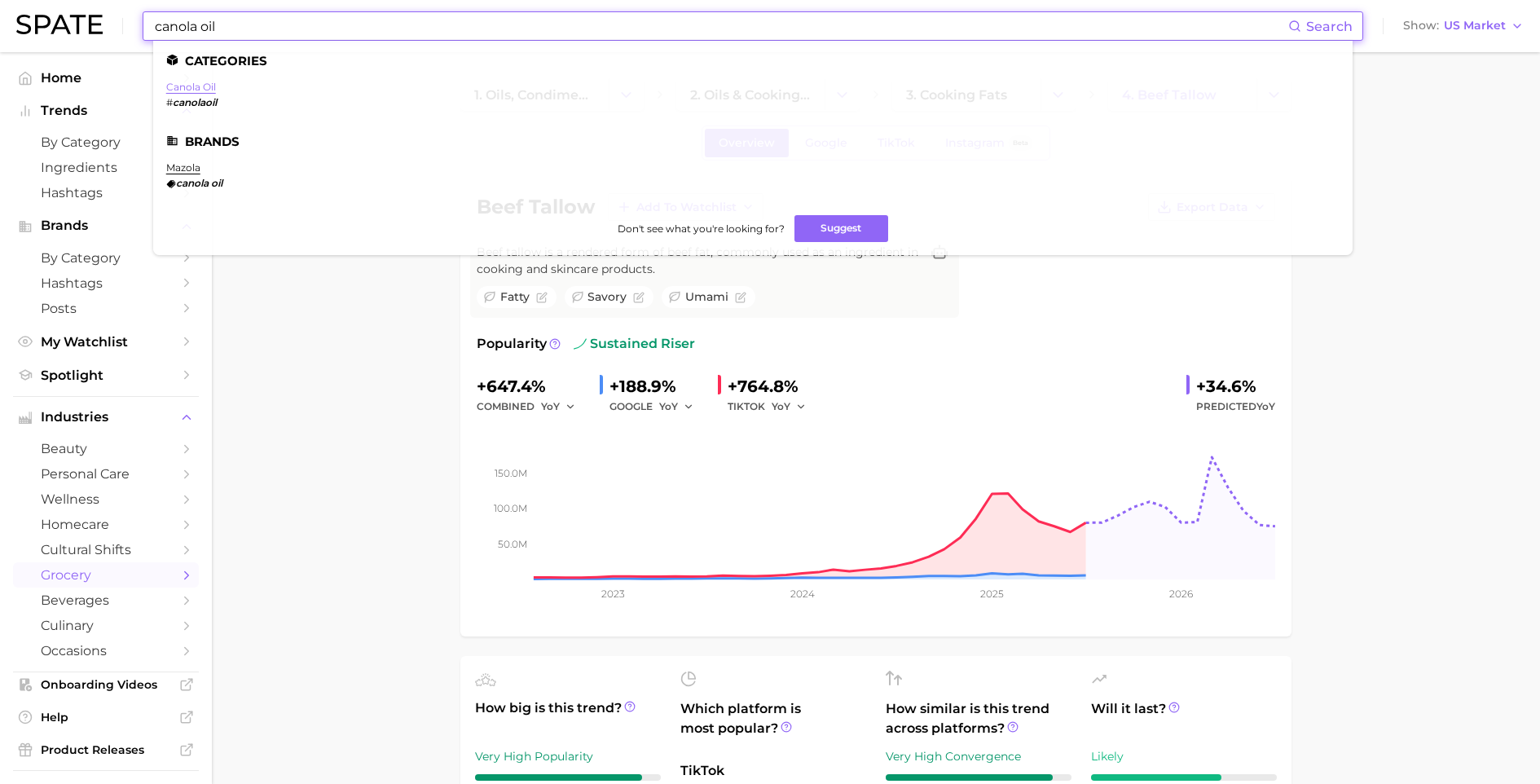
type input "canola oil"
click at [203, 89] on link "canola oil" at bounding box center [191, 86] width 50 height 12
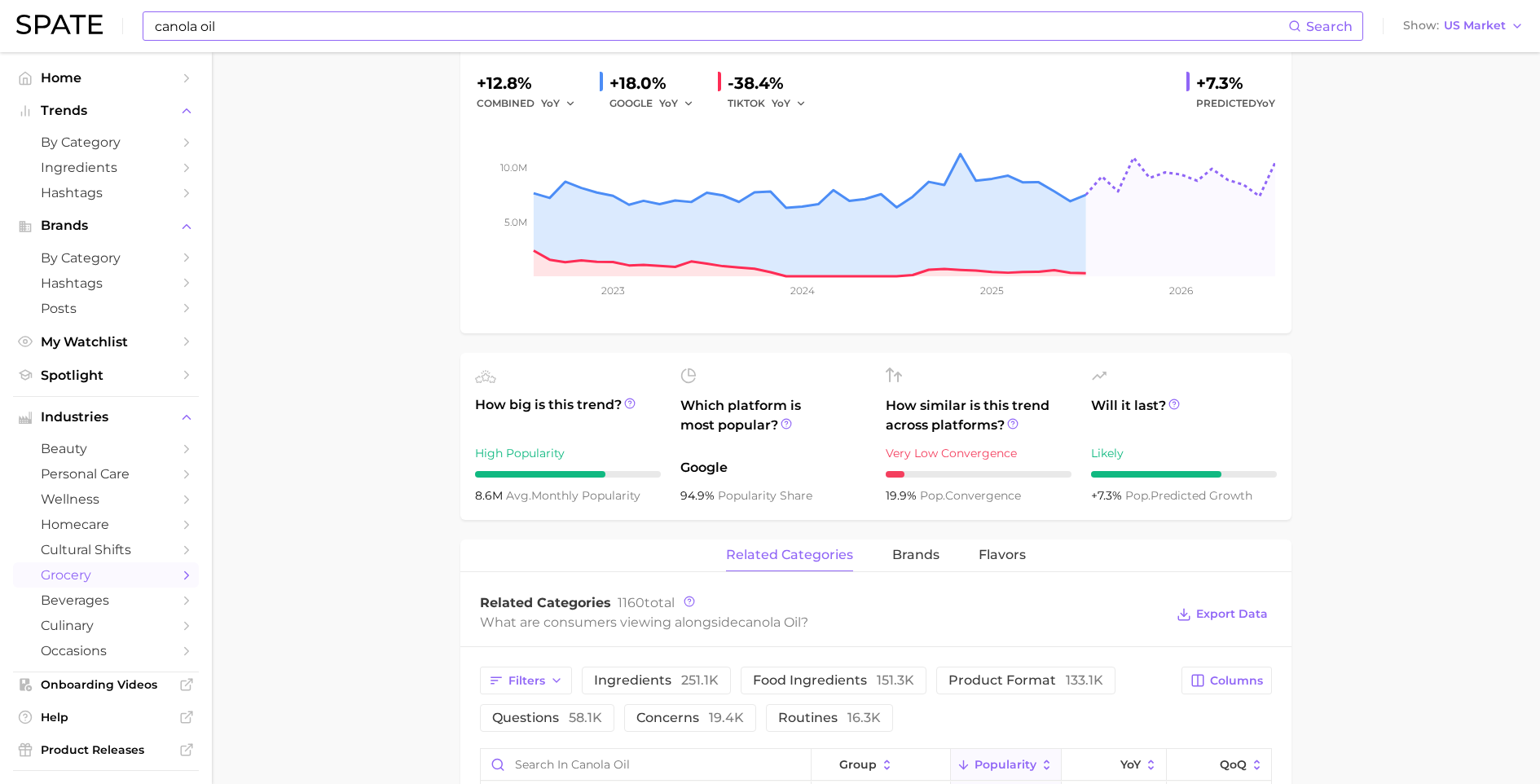
scroll to position [882, 0]
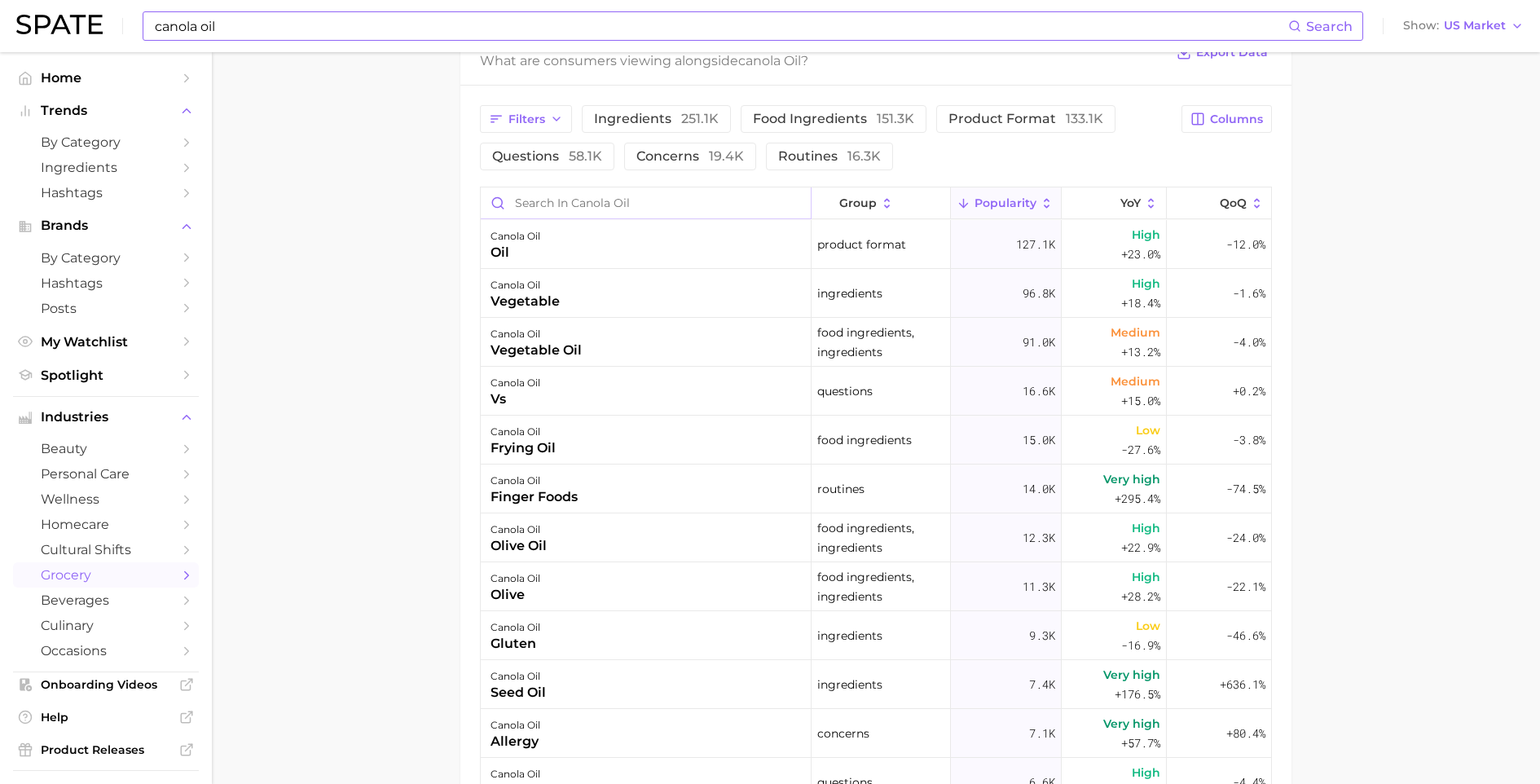
click at [593, 215] on input "Search in canola oil" at bounding box center [646, 203] width 330 height 31
type input "inflammation"
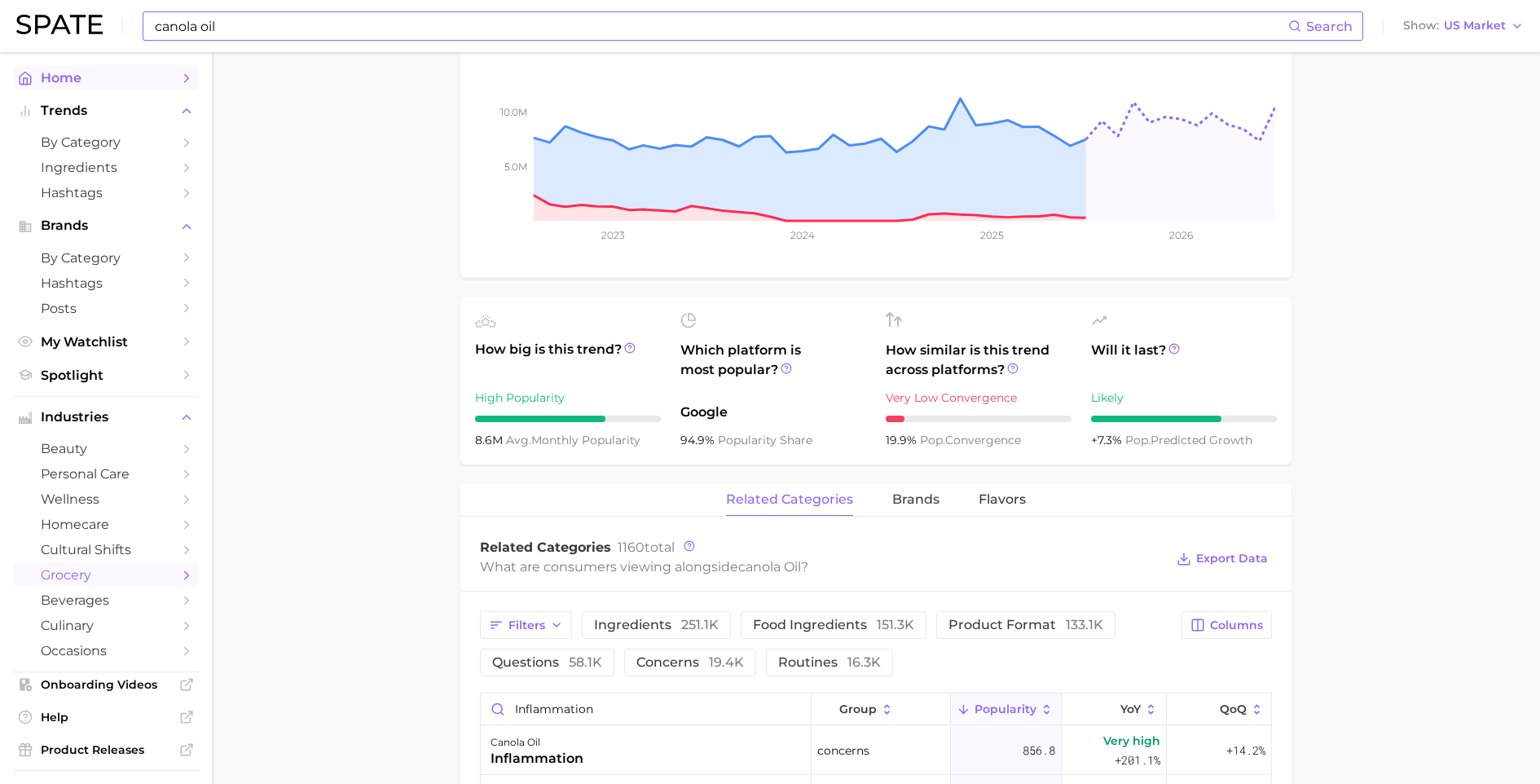
scroll to position [0, 0]
